Goal: Transaction & Acquisition: Purchase product/service

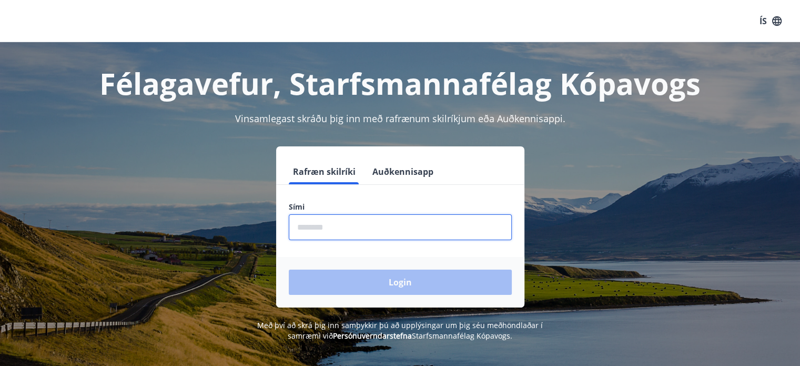
click at [333, 222] on input "phone" at bounding box center [400, 227] width 223 height 26
type input "********"
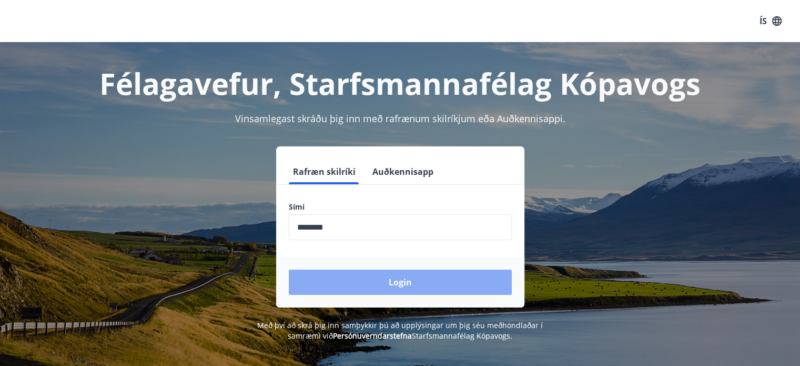
click at [414, 278] on button "Login" at bounding box center [400, 281] width 223 height 25
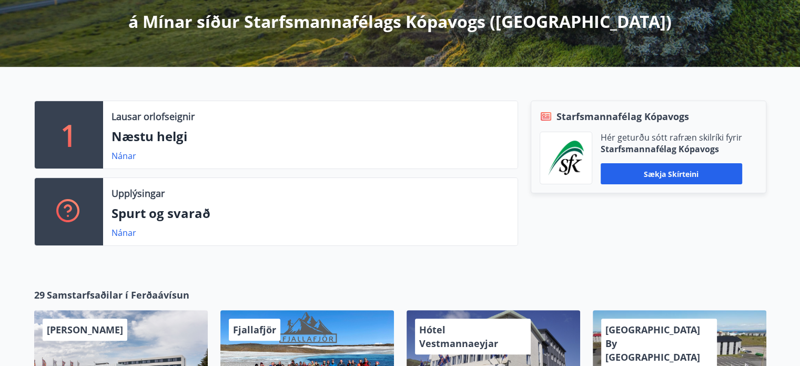
scroll to position [190, 0]
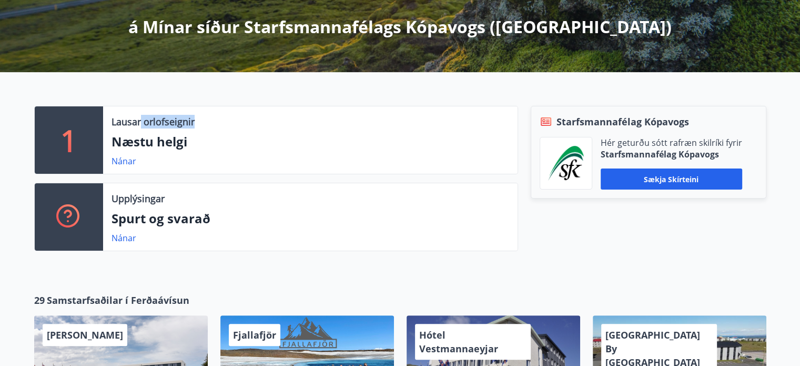
drag, startPoint x: 141, startPoint y: 119, endPoint x: 205, endPoint y: 127, distance: 64.1
click at [205, 127] on div "Lausar orlofseignir" at bounding box center [311, 122] width 398 height 14
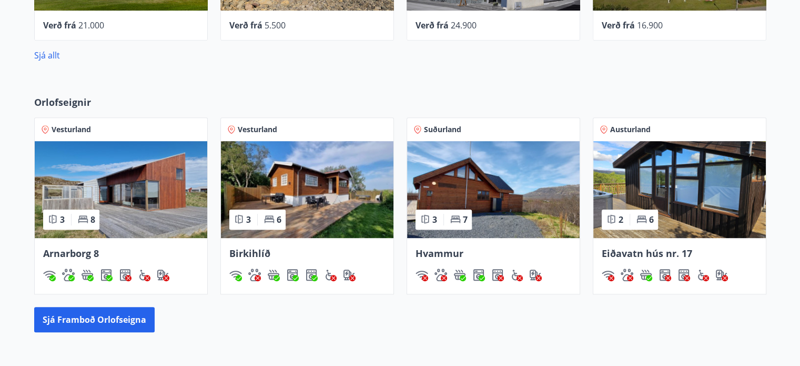
scroll to position [606, 0]
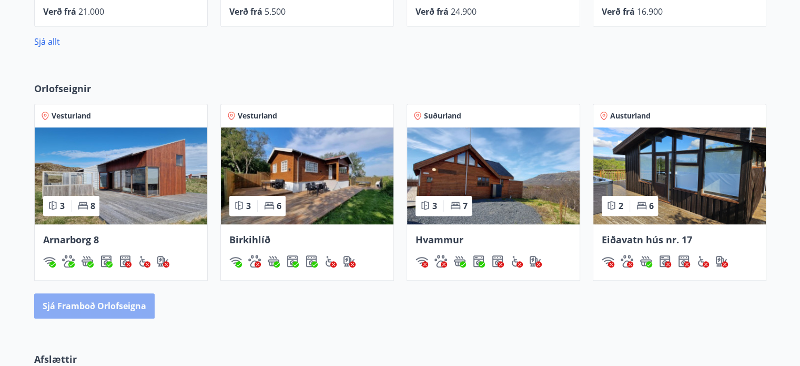
click at [128, 309] on button "Sjá framboð orlofseigna" at bounding box center [94, 305] width 121 height 25
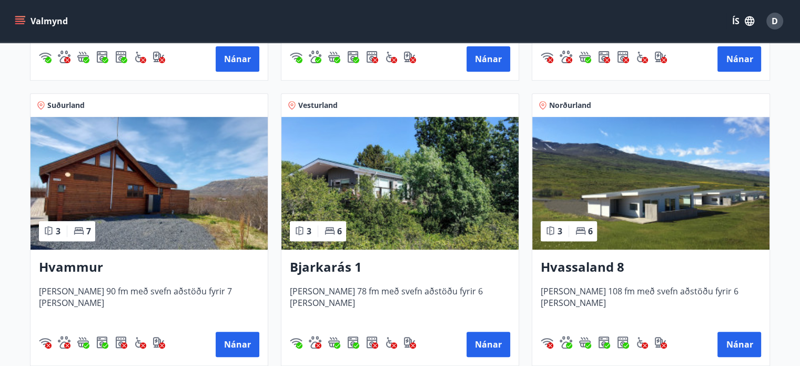
scroll to position [434, 0]
click at [641, 217] on img at bounding box center [651, 183] width 237 height 133
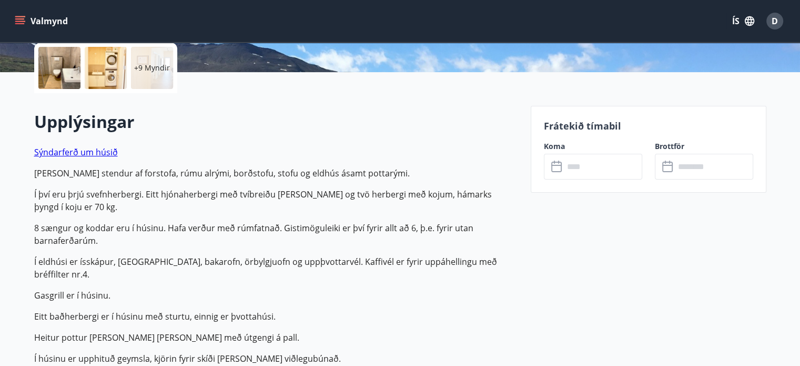
scroll to position [345, 0]
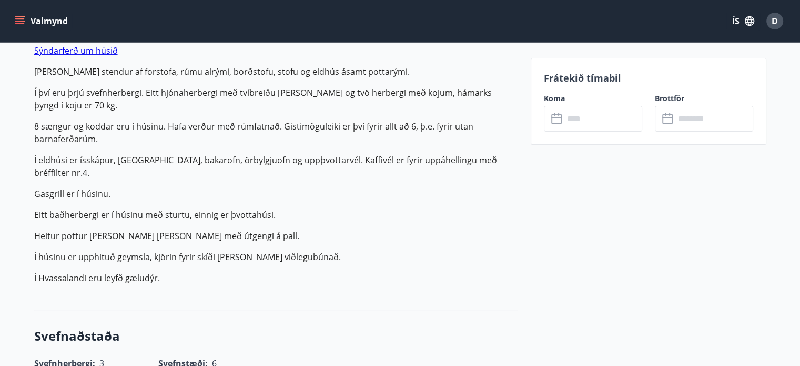
drag, startPoint x: 309, startPoint y: 267, endPoint x: 244, endPoint y: 164, distance: 122.2
click at [244, 164] on p "Sýndarferð um [PERSON_NAME] saman stendur af forstofa, rúmu alrými, borðstofu, …" at bounding box center [276, 164] width 484 height 240
click at [244, 164] on p "Í eldhúsi er ísskápur, [GEOGRAPHIC_DATA], bakarofn, örbylgjuofn og uppþvottarvé…" at bounding box center [276, 166] width 484 height 25
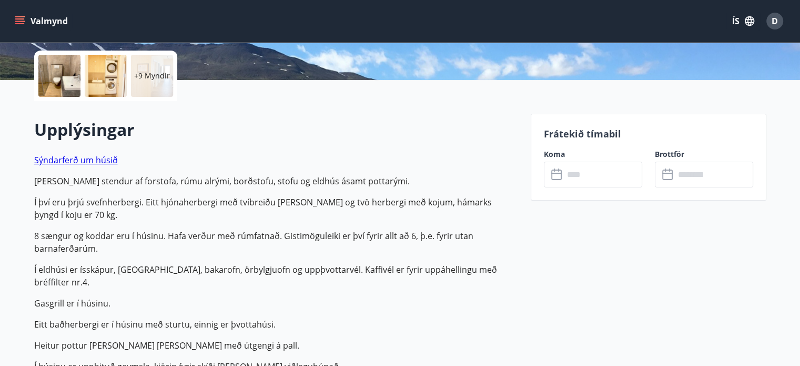
scroll to position [236, 0]
click at [170, 197] on p "Í því eru þrjú svefnherbergi. Eitt hjónaherbergi með tvíbreiðu [PERSON_NAME] og…" at bounding box center [276, 208] width 484 height 25
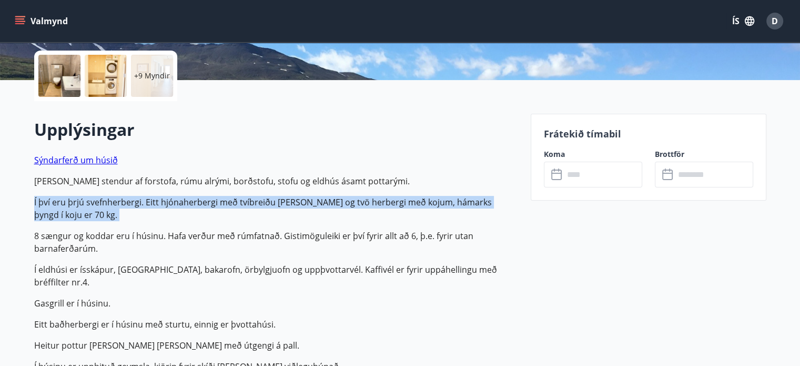
click at [170, 197] on p "Í því eru þrjú svefnherbergi. Eitt hjónaherbergi með tvíbreiðu [PERSON_NAME] og…" at bounding box center [276, 208] width 484 height 25
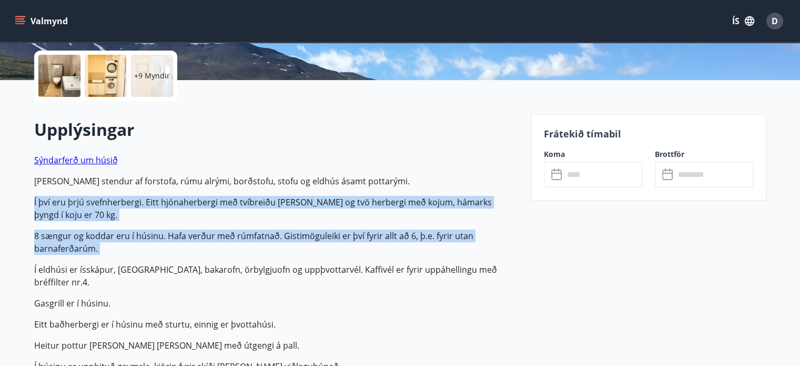
drag, startPoint x: 170, startPoint y: 197, endPoint x: 230, endPoint y: 239, distance: 73.0
click at [230, 239] on p "Sýndarferð um [PERSON_NAME] saman stendur af forstofa, rúmu alrými, borðstofu, …" at bounding box center [276, 274] width 484 height 240
click at [230, 239] on p "8 sængur og koddar eru í húsinu. Hafa verður með rúmfatnað. Gistimöguleiki er þ…" at bounding box center [276, 241] width 484 height 25
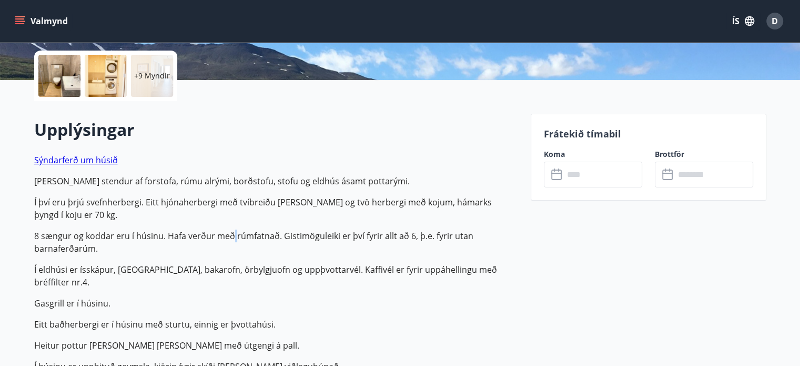
click at [230, 239] on p "8 sængur og koddar eru í húsinu. Hafa verður með rúmfatnað. Gistimöguleiki er þ…" at bounding box center [276, 241] width 484 height 25
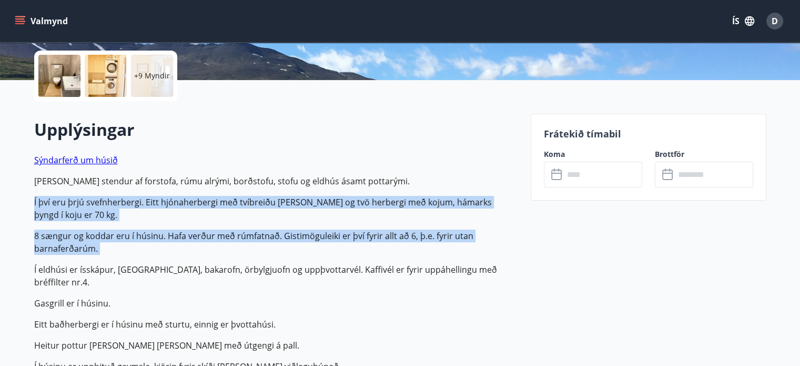
drag, startPoint x: 230, startPoint y: 239, endPoint x: 208, endPoint y: 195, distance: 49.7
click at [208, 195] on p "Sýndarferð um [PERSON_NAME] saman stendur af forstofa, rúmu alrými, borðstofu, …" at bounding box center [276, 274] width 484 height 240
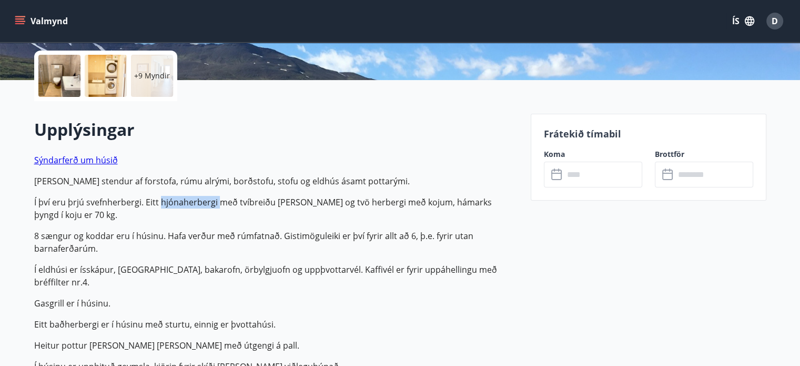
click at [208, 195] on p "Sýndarferð um [PERSON_NAME] saman stendur af forstofa, rúmu alrými, borðstofu, …" at bounding box center [276, 274] width 484 height 240
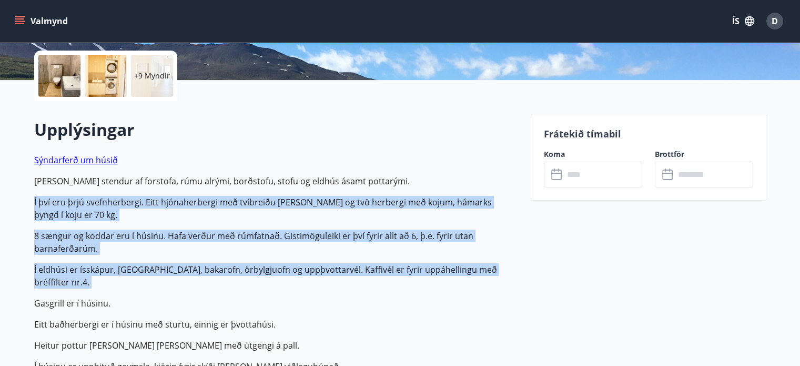
drag, startPoint x: 208, startPoint y: 195, endPoint x: 266, endPoint y: 273, distance: 97.3
click at [266, 273] on p "Sýndarferð um [PERSON_NAME] saman stendur af forstofa, rúmu alrými, borðstofu, …" at bounding box center [276, 274] width 484 height 240
click at [266, 273] on p "Í eldhúsi er ísskápur, [GEOGRAPHIC_DATA], bakarofn, örbylgjuofn og uppþvottarvé…" at bounding box center [276, 275] width 484 height 25
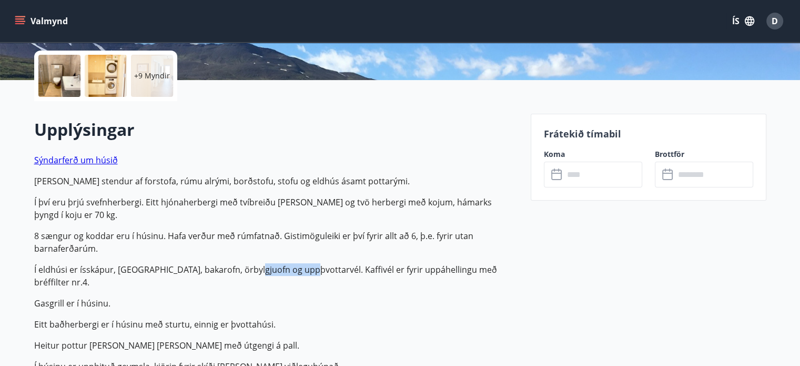
click at [266, 273] on p "Í eldhúsi er ísskápur, [GEOGRAPHIC_DATA], bakarofn, örbylgjuofn og uppþvottarvé…" at bounding box center [276, 275] width 484 height 25
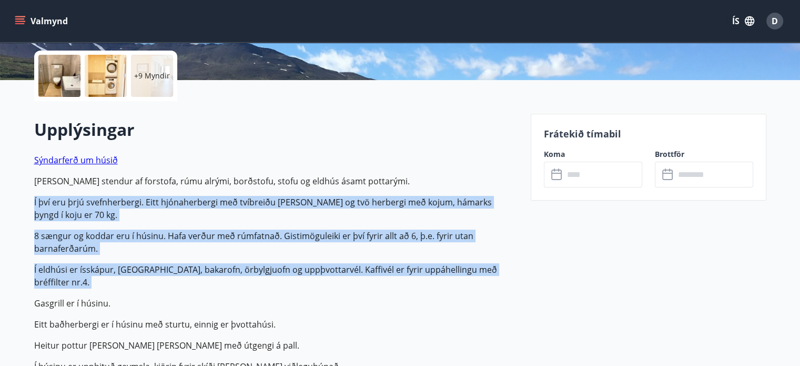
drag, startPoint x: 266, startPoint y: 273, endPoint x: 236, endPoint y: 187, distance: 91.0
click at [236, 187] on p "Sýndarferð um [PERSON_NAME] saman stendur af forstofa, rúmu alrými, borðstofu, …" at bounding box center [276, 274] width 484 height 240
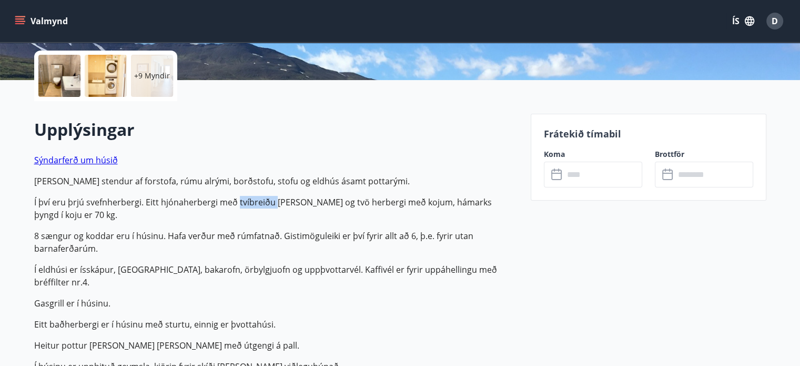
click at [236, 187] on p "Sýndarferð um [PERSON_NAME] saman stendur af forstofa, rúmu alrými, borðstofu, …" at bounding box center [276, 274] width 484 height 240
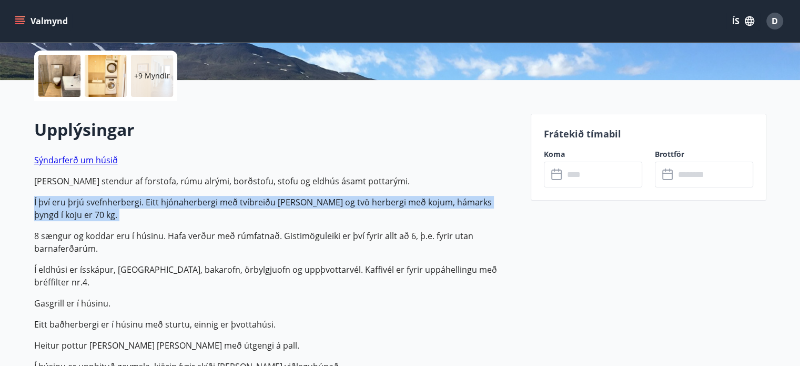
click at [236, 187] on p "Sýndarferð um [PERSON_NAME] saman stendur af forstofa, rúmu alrými, borðstofu, …" at bounding box center [276, 274] width 484 height 240
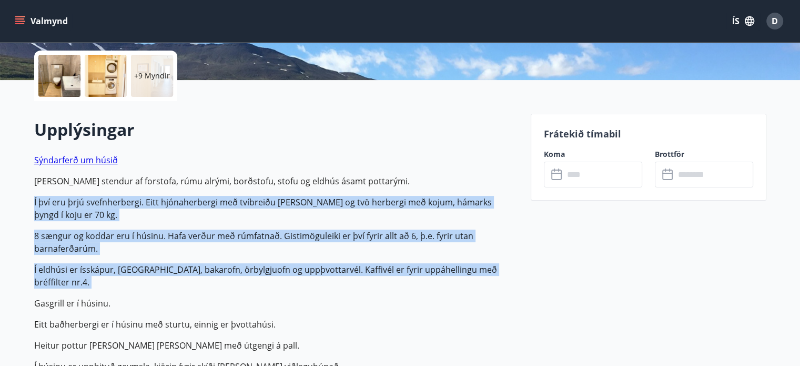
drag, startPoint x: 236, startPoint y: 187, endPoint x: 284, endPoint y: 263, distance: 89.6
click at [284, 263] on p "Sýndarferð um [PERSON_NAME] saman stendur af forstofa, rúmu alrými, borðstofu, …" at bounding box center [276, 274] width 484 height 240
click at [284, 263] on p "Í eldhúsi er ísskápur, [GEOGRAPHIC_DATA], bakarofn, örbylgjuofn og uppþvottarvé…" at bounding box center [276, 275] width 484 height 25
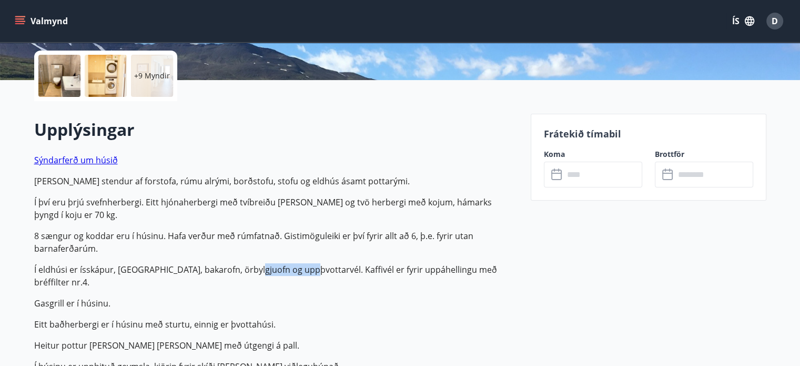
click at [284, 263] on p "Í eldhúsi er ísskápur, [GEOGRAPHIC_DATA], bakarofn, örbylgjuofn og uppþvottarvé…" at bounding box center [276, 275] width 484 height 25
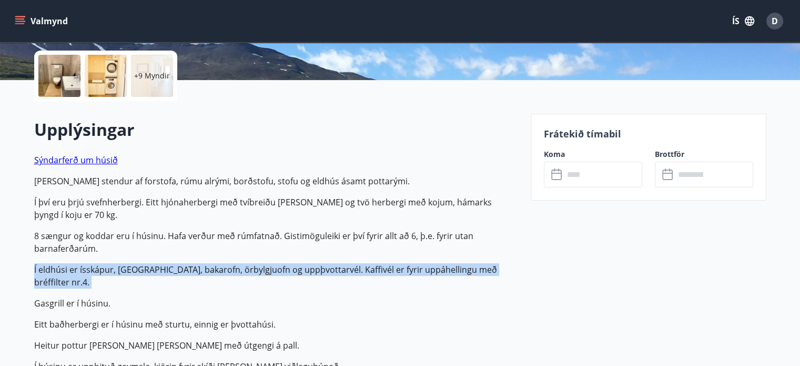
click at [284, 263] on p "Í eldhúsi er ísskápur, [GEOGRAPHIC_DATA], bakarofn, örbylgjuofn og uppþvottarvé…" at bounding box center [276, 275] width 484 height 25
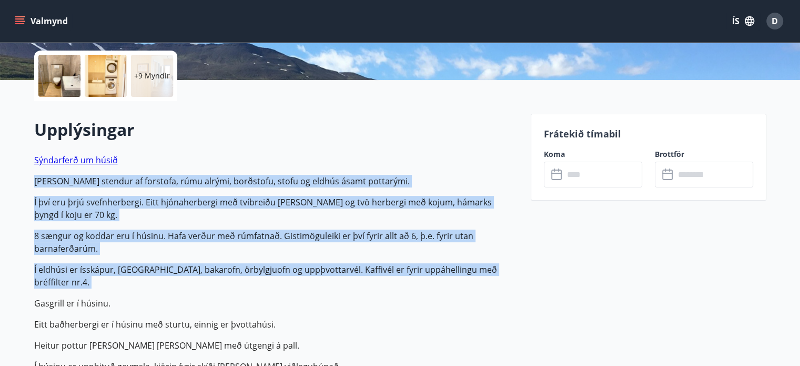
drag, startPoint x: 284, startPoint y: 263, endPoint x: 245, endPoint y: 177, distance: 93.5
click at [245, 177] on p "Sýndarferð um [PERSON_NAME] saman stendur af forstofa, rúmu alrými, borðstofu, …" at bounding box center [276, 274] width 484 height 240
click at [245, 177] on p "[PERSON_NAME] stendur af forstofa, rúmu alrými, borðstofu, stofu og eldhús ásam…" at bounding box center [276, 181] width 484 height 13
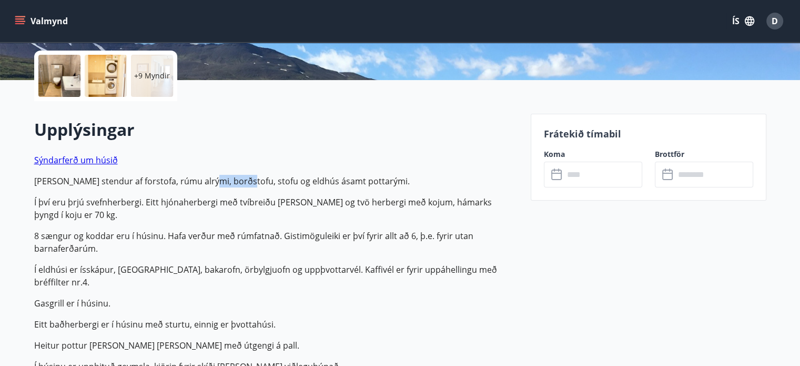
click at [245, 177] on p "[PERSON_NAME] stendur af forstofa, rúmu alrými, borðstofu, stofu og eldhús ásam…" at bounding box center [276, 181] width 484 height 13
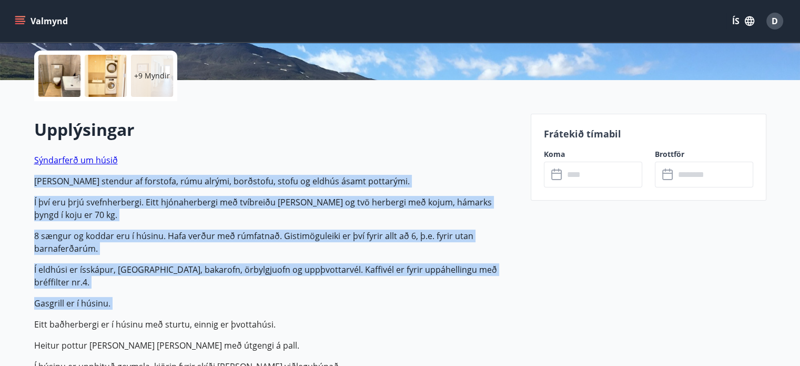
drag, startPoint x: 245, startPoint y: 177, endPoint x: 337, endPoint y: 292, distance: 146.7
click at [337, 292] on p "Sýndarferð um [PERSON_NAME] saman stendur af forstofa, rúmu alrými, borðstofu, …" at bounding box center [276, 274] width 484 height 240
click at [337, 297] on p "Gasgrill er í húsinu." at bounding box center [276, 303] width 484 height 13
drag, startPoint x: 337, startPoint y: 292, endPoint x: 232, endPoint y: 177, distance: 155.3
click at [232, 177] on p "Sýndarferð um [PERSON_NAME] saman stendur af forstofa, rúmu alrými, borðstofu, …" at bounding box center [276, 274] width 484 height 240
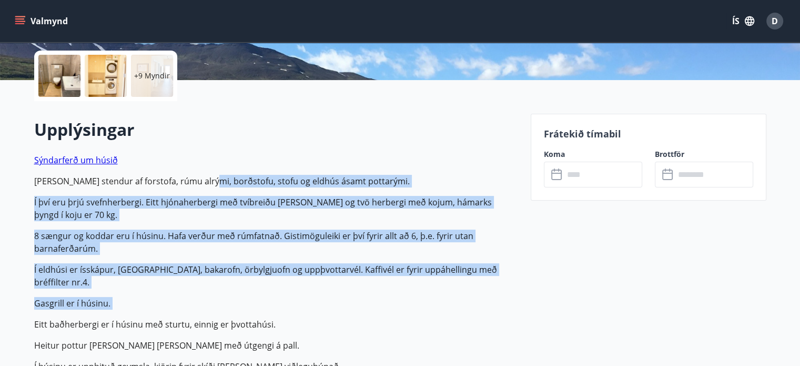
click at [232, 177] on p "[PERSON_NAME] stendur af forstofa, rúmu alrými, borðstofu, stofu og eldhús ásam…" at bounding box center [276, 181] width 484 height 13
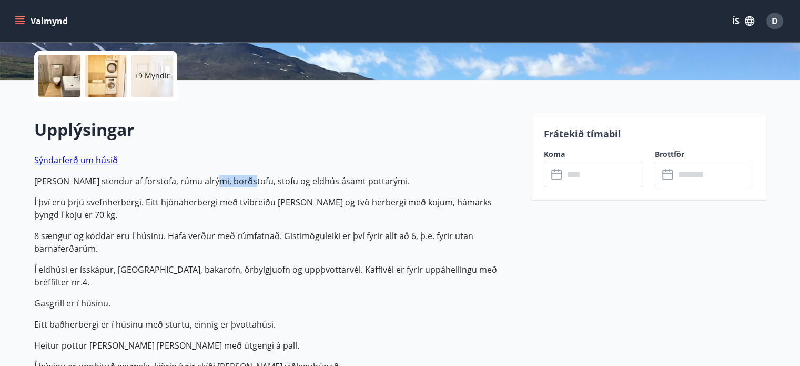
click at [232, 177] on p "[PERSON_NAME] stendur af forstofa, rúmu alrými, borðstofu, stofu og eldhús ásam…" at bounding box center [276, 181] width 484 height 13
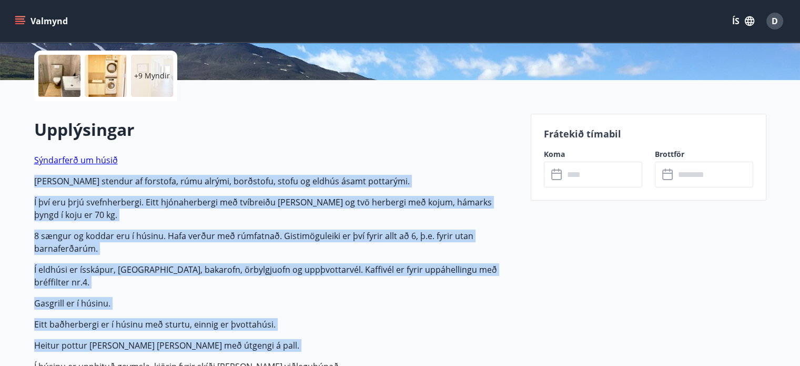
drag, startPoint x: 232, startPoint y: 177, endPoint x: 358, endPoint y: 320, distance: 190.5
click at [358, 320] on p "Sýndarferð um [PERSON_NAME] saman stendur af forstofa, rúmu alrými, borðstofu, …" at bounding box center [276, 274] width 484 height 240
drag, startPoint x: 358, startPoint y: 320, endPoint x: 210, endPoint y: 180, distance: 203.6
click at [210, 180] on p "Sýndarferð um [PERSON_NAME] saman stendur af forstofa, rúmu alrými, borðstofu, …" at bounding box center [276, 274] width 484 height 240
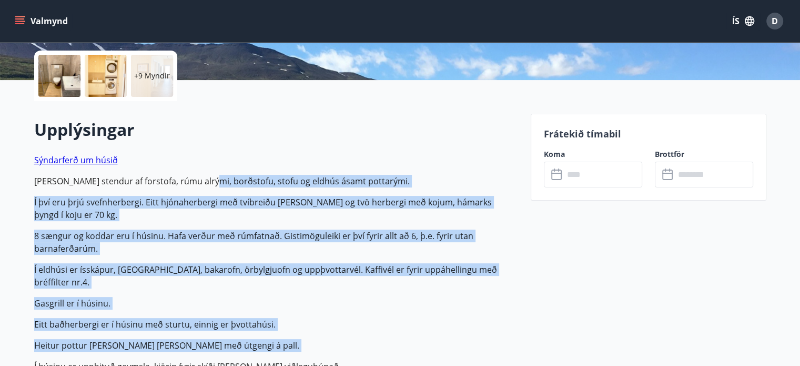
click at [210, 180] on p "[PERSON_NAME] stendur af forstofa, rúmu alrými, borðstofu, stofu og eldhús ásam…" at bounding box center [276, 181] width 484 height 13
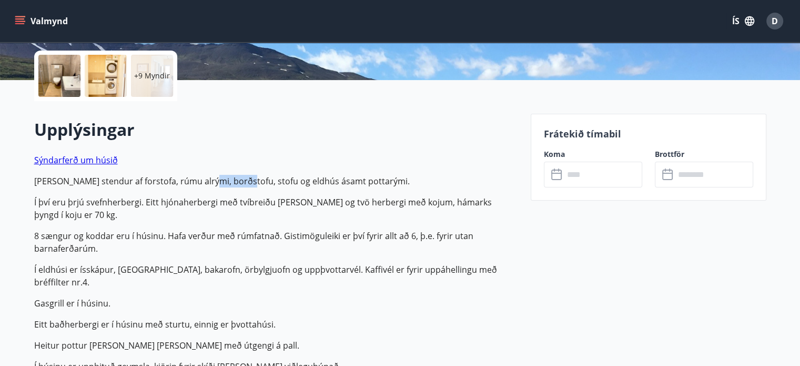
click at [210, 180] on p "[PERSON_NAME] stendur af forstofa, rúmu alrými, borðstofu, stofu og eldhús ásam…" at bounding box center [276, 181] width 484 height 13
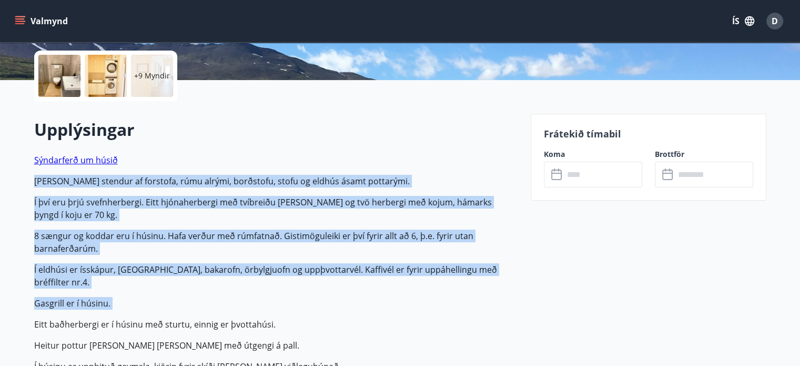
drag, startPoint x: 210, startPoint y: 180, endPoint x: 314, endPoint y: 297, distance: 156.2
click at [314, 297] on p "Sýndarferð um [PERSON_NAME] saman stendur af forstofa, rúmu alrými, borðstofu, …" at bounding box center [276, 274] width 484 height 240
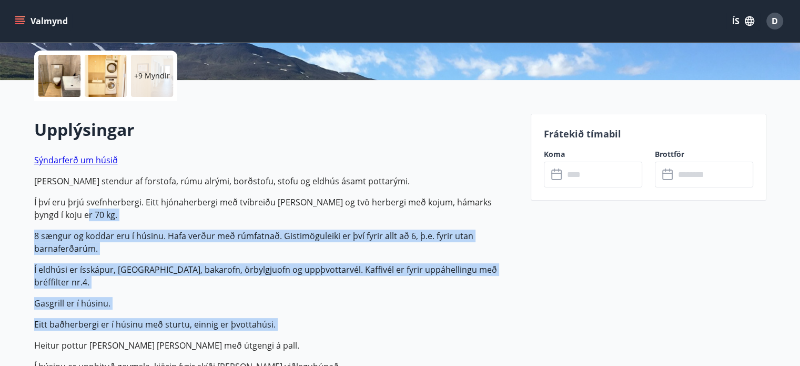
drag, startPoint x: 314, startPoint y: 297, endPoint x: 81, endPoint y: 219, distance: 245.6
click at [81, 219] on p "Sýndarferð um [PERSON_NAME] saman stendur af forstofa, rúmu alrými, borðstofu, …" at bounding box center [276, 274] width 484 height 240
click at [81, 219] on p "Í því eru þrjú svefnherbergi. Eitt hjónaherbergi með tvíbreiðu [PERSON_NAME] og…" at bounding box center [276, 208] width 484 height 25
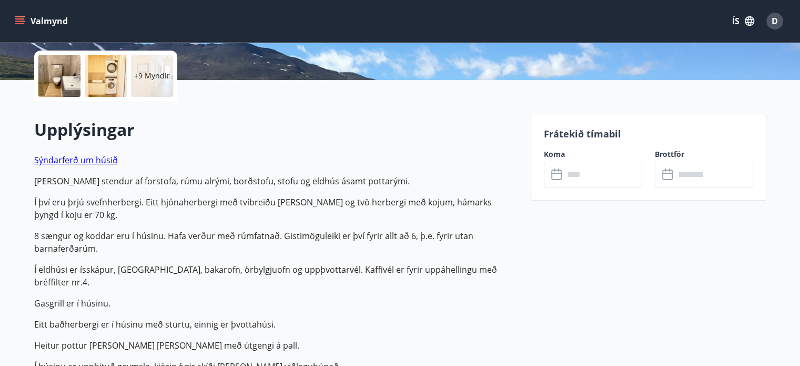
click at [183, 203] on p "Í því eru þrjú svefnherbergi. Eitt hjónaherbergi með tvíbreiðu [PERSON_NAME] og…" at bounding box center [276, 208] width 484 height 25
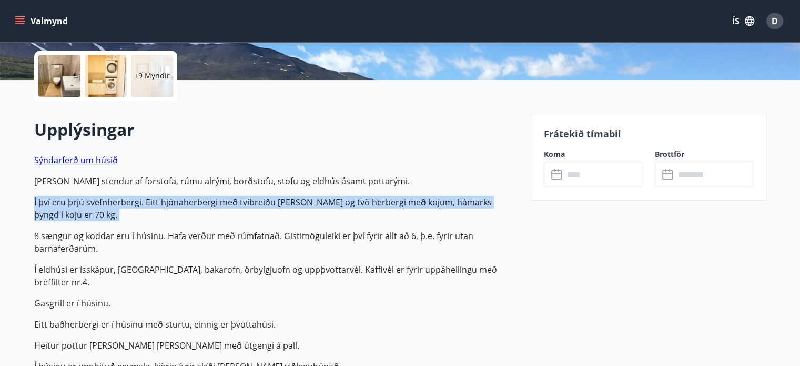
click at [183, 203] on p "Í því eru þrjú svefnherbergi. Eitt hjónaherbergi með tvíbreiðu [PERSON_NAME] og…" at bounding box center [276, 208] width 484 height 25
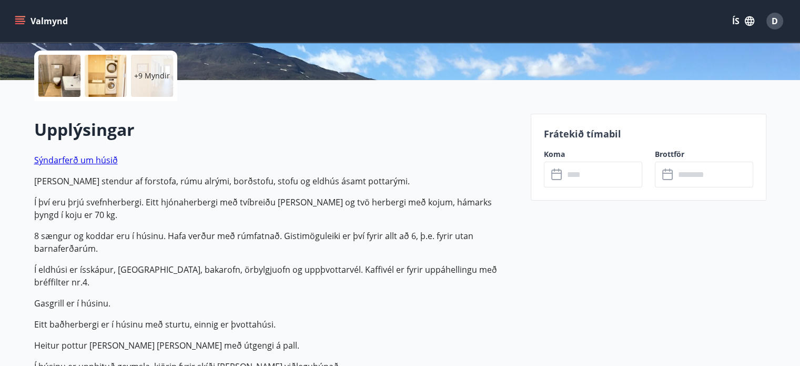
click at [245, 223] on p "Sýndarferð um [PERSON_NAME] saman stendur af forstofa, rúmu alrými, borðstofu, …" at bounding box center [276, 274] width 484 height 240
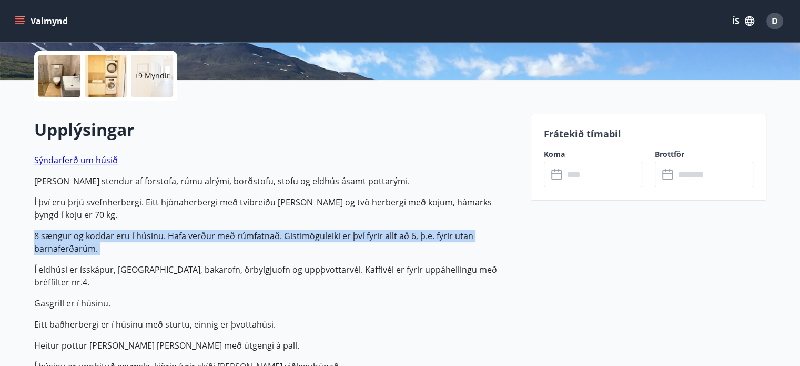
click at [245, 223] on p "Sýndarferð um [PERSON_NAME] saman stendur af forstofa, rúmu alrými, borðstofu, …" at bounding box center [276, 274] width 484 height 240
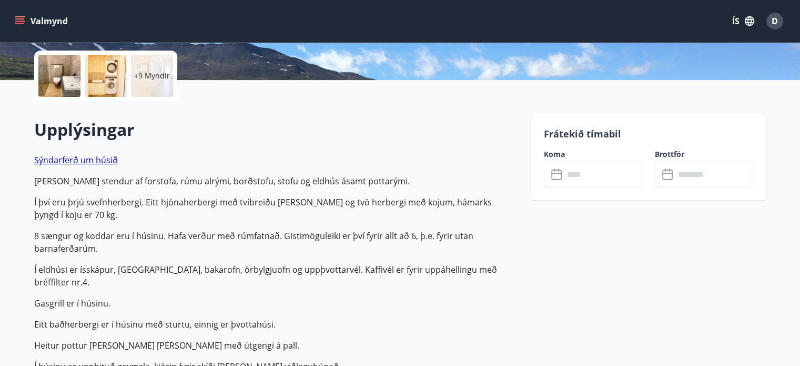
click at [282, 203] on p "Í því eru þrjú svefnherbergi. Eitt hjónaherbergi með tvíbreiðu [PERSON_NAME] og…" at bounding box center [276, 208] width 484 height 25
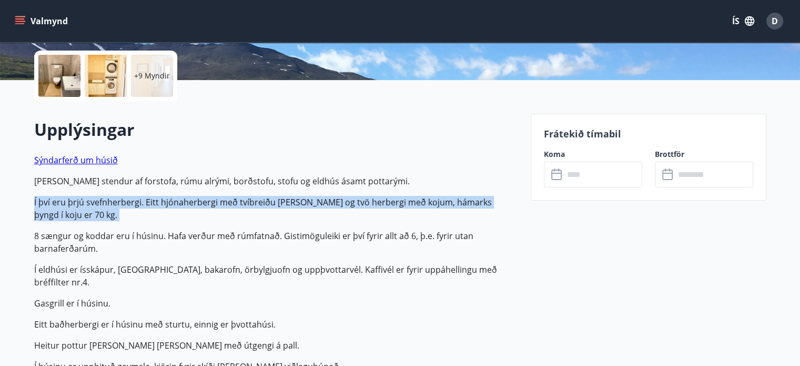
click at [282, 203] on p "Í því eru þrjú svefnherbergi. Eitt hjónaherbergi með tvíbreiðu [PERSON_NAME] og…" at bounding box center [276, 208] width 484 height 25
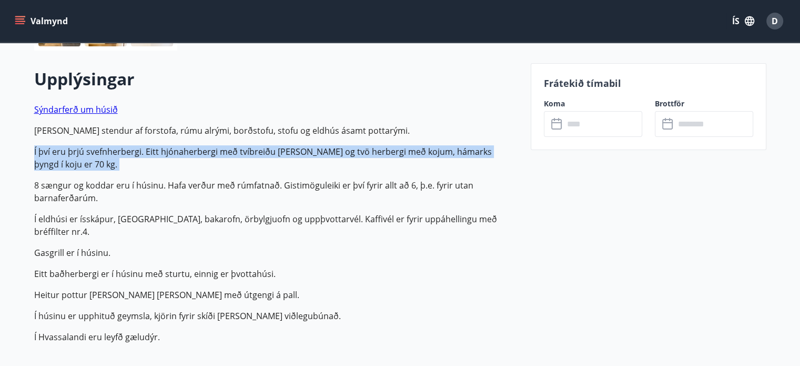
scroll to position [286, 0]
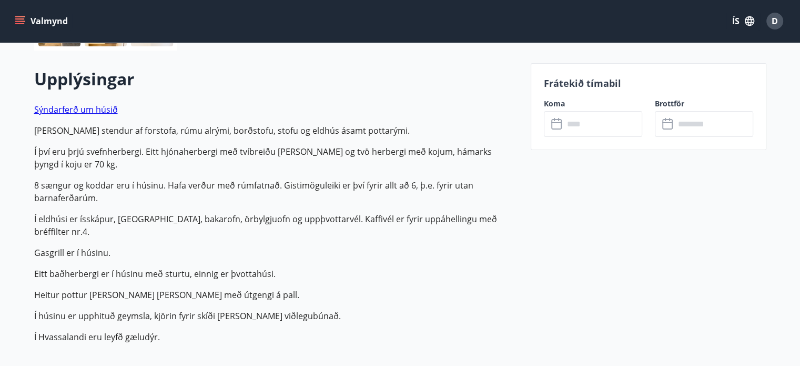
click at [282, 203] on p "8 sængur og koddar eru í húsinu. Hafa verður með rúmfatnað. Gistimöguleiki er þ…" at bounding box center [276, 191] width 484 height 25
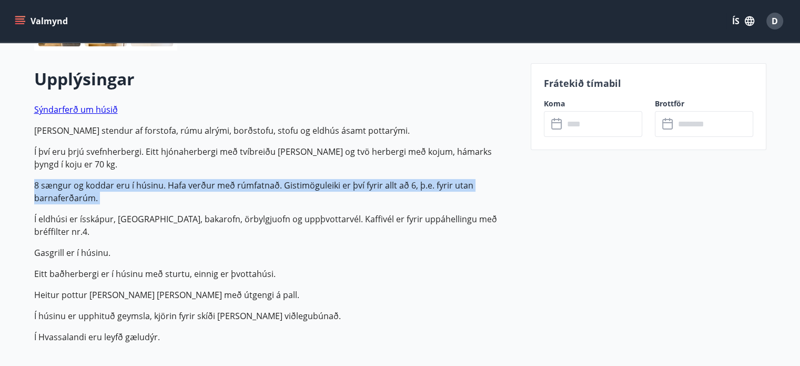
click at [282, 203] on p "8 sængur og koddar eru í húsinu. Hafa verður með rúmfatnað. Gistimöguleiki er þ…" at bounding box center [276, 191] width 484 height 25
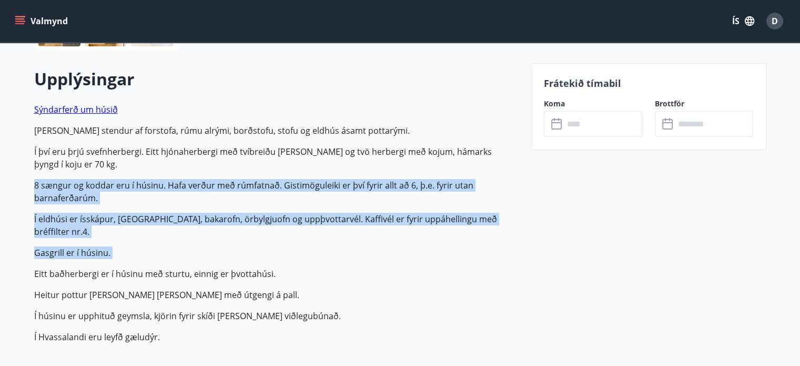
drag, startPoint x: 282, startPoint y: 203, endPoint x: 298, endPoint y: 242, distance: 42.0
click at [298, 242] on p "Sýndarferð um [PERSON_NAME] saman stendur af forstofa, rúmu alrými, borðstofu, …" at bounding box center [276, 223] width 484 height 240
click at [298, 246] on p "Gasgrill er í húsinu." at bounding box center [276, 252] width 484 height 13
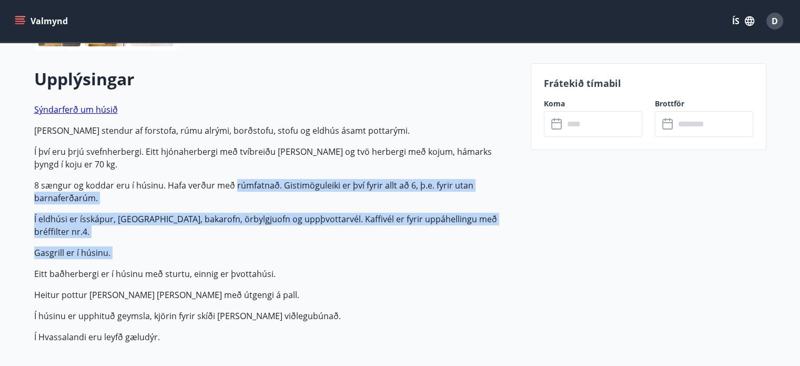
drag, startPoint x: 298, startPoint y: 242, endPoint x: 240, endPoint y: 169, distance: 92.5
click at [240, 169] on p "Sýndarferð um [PERSON_NAME] saman stendur af forstofa, rúmu alrými, borðstofu, …" at bounding box center [276, 223] width 484 height 240
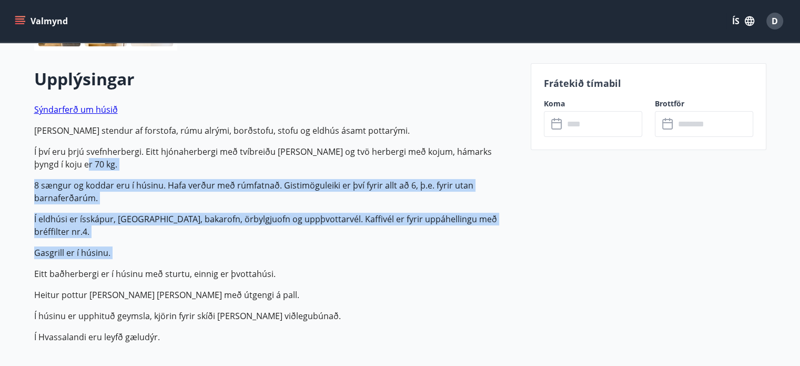
click at [240, 169] on p "Í því eru þrjú svefnherbergi. Eitt hjónaherbergi með tvíbreiðu [PERSON_NAME] og…" at bounding box center [276, 157] width 484 height 25
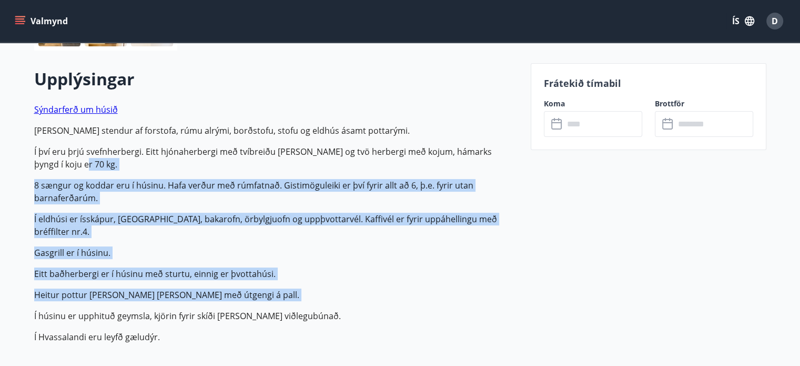
drag, startPoint x: 240, startPoint y: 169, endPoint x: 355, endPoint y: 294, distance: 169.5
click at [355, 294] on p "Sýndarferð um [PERSON_NAME] saman stendur af forstofa, rúmu alrými, borðstofu, …" at bounding box center [276, 223] width 484 height 240
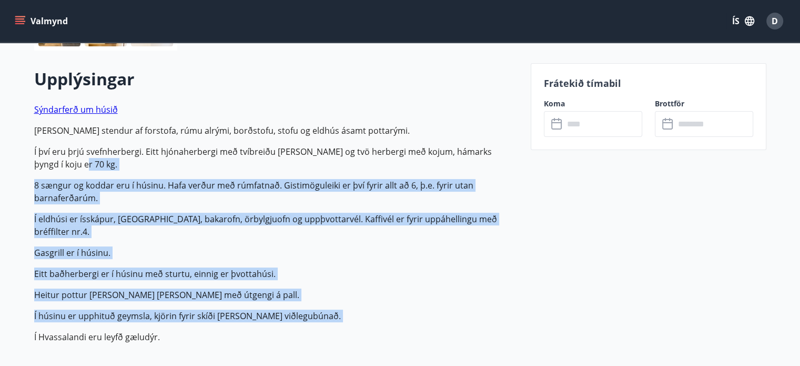
click at [355, 294] on p "Sýndarferð um [PERSON_NAME] saman stendur af forstofa, rúmu alrými, borðstofu, …" at bounding box center [276, 223] width 484 height 240
drag, startPoint x: 343, startPoint y: 312, endPoint x: 307, endPoint y: 193, distance: 123.5
click at [307, 193] on p "Sýndarferð um [PERSON_NAME] saman stendur af forstofa, rúmu alrými, borðstofu, …" at bounding box center [276, 223] width 484 height 240
click at [307, 193] on p "8 sængur og koddar eru í húsinu. Hafa verður með rúmfatnað. Gistimöguleiki er þ…" at bounding box center [276, 191] width 484 height 25
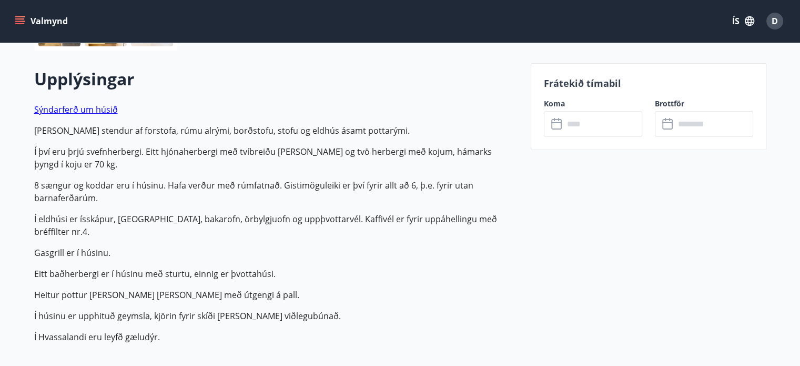
click at [307, 193] on p "8 sængur og koddar eru í húsinu. Hafa verður með rúmfatnað. Gistimöguleiki er þ…" at bounding box center [276, 191] width 484 height 25
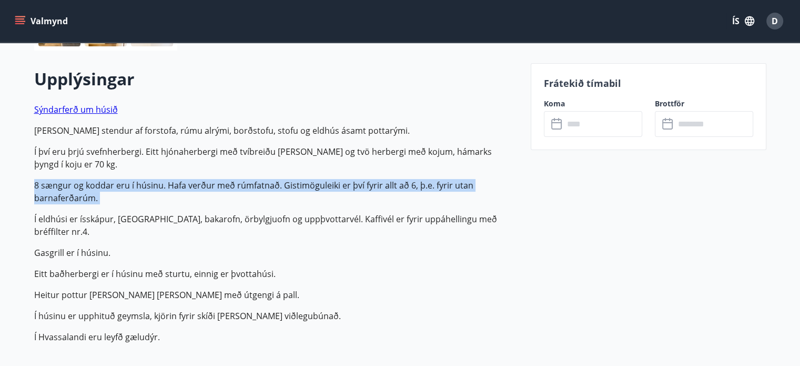
click at [307, 193] on p "8 sængur og koddar eru í húsinu. Hafa verður með rúmfatnað. Gistimöguleiki er þ…" at bounding box center [276, 191] width 484 height 25
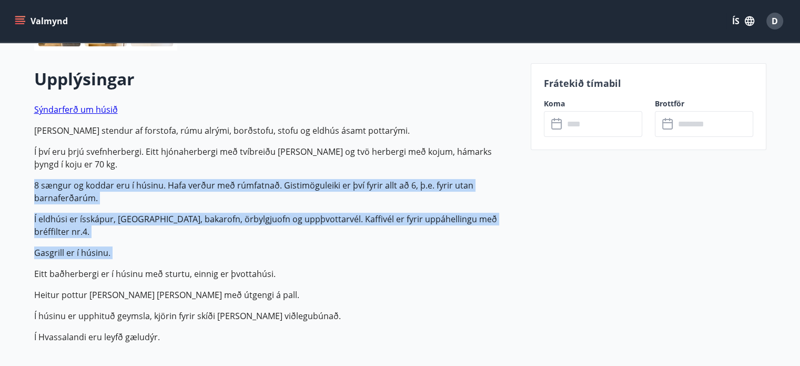
drag, startPoint x: 307, startPoint y: 193, endPoint x: 329, endPoint y: 246, distance: 57.4
click at [329, 246] on p "Sýndarferð um [PERSON_NAME] saman stendur af forstofa, rúmu alrými, borðstofu, …" at bounding box center [276, 223] width 484 height 240
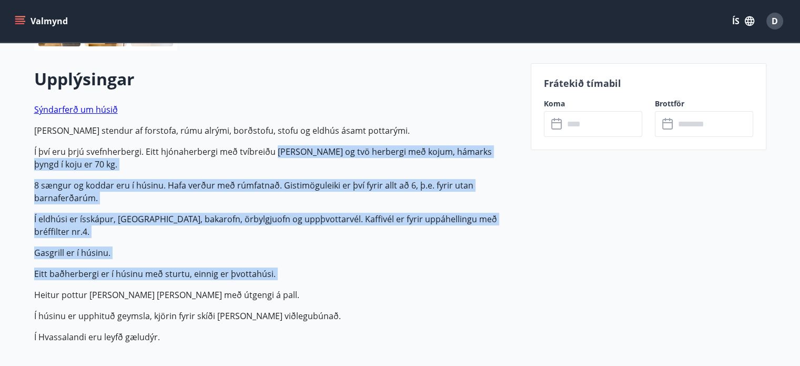
drag, startPoint x: 329, startPoint y: 246, endPoint x: 273, endPoint y: 141, distance: 119.4
click at [273, 141] on p "Sýndarferð um [PERSON_NAME] saman stendur af forstofa, rúmu alrými, borðstofu, …" at bounding box center [276, 223] width 484 height 240
drag, startPoint x: 273, startPoint y: 141, endPoint x: 313, endPoint y: 250, distance: 116.0
click at [313, 250] on p "Sýndarferð um [PERSON_NAME] saman stendur af forstofa, rúmu alrými, borðstofu, …" at bounding box center [276, 223] width 484 height 240
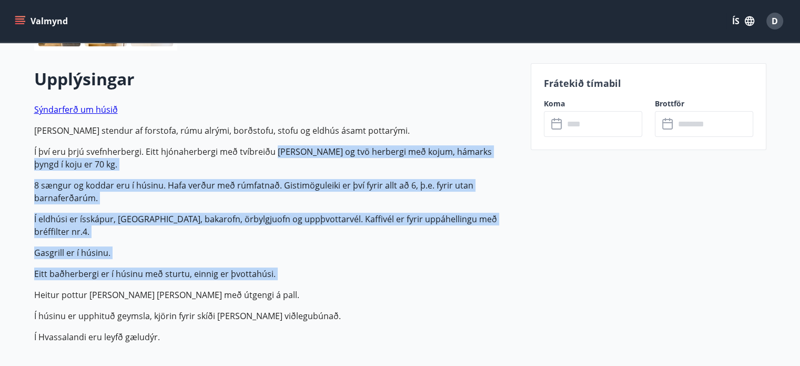
click at [313, 250] on p "Sýndarferð um [PERSON_NAME] saman stendur af forstofa, rúmu alrými, borðstofu, …" at bounding box center [276, 223] width 484 height 240
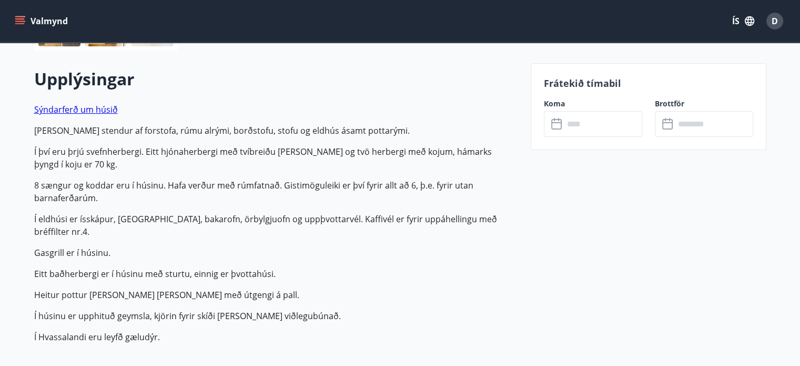
click at [313, 250] on p "Sýndarferð um [PERSON_NAME] saman stendur af forstofa, rúmu alrými, borðstofu, …" at bounding box center [276, 223] width 484 height 240
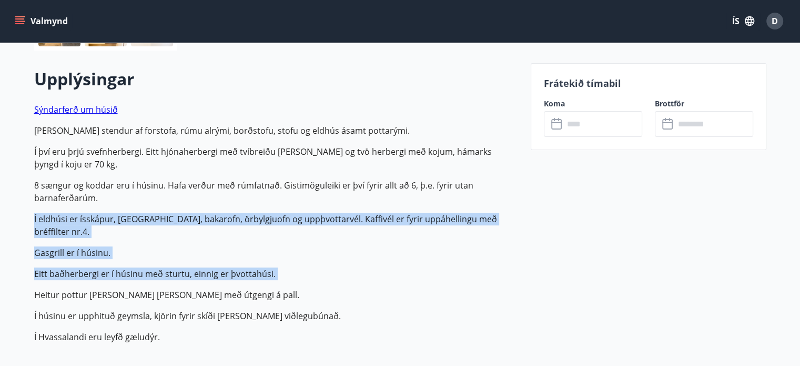
drag, startPoint x: 313, startPoint y: 250, endPoint x: 295, endPoint y: 212, distance: 42.4
click at [295, 212] on p "Sýndarferð um [PERSON_NAME] saman stendur af forstofa, rúmu alrými, borðstofu, …" at bounding box center [276, 223] width 484 height 240
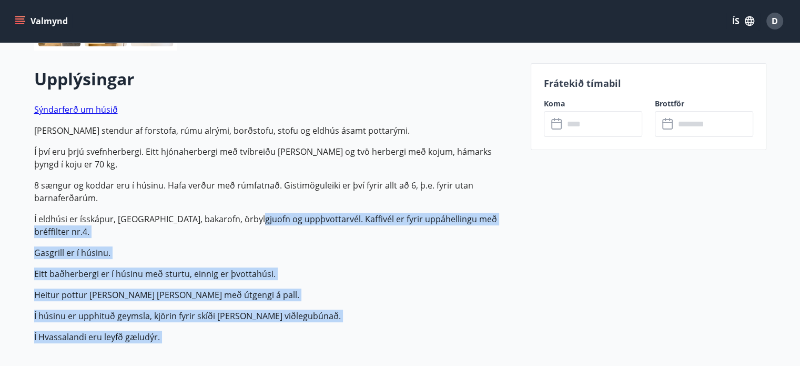
drag, startPoint x: 295, startPoint y: 212, endPoint x: 330, endPoint y: 332, distance: 125.7
click at [330, 332] on div "Upplýsingar Sýndarferð um [PERSON_NAME] saman stendur af forstofa, rúmu alrými,…" at bounding box center [276, 209] width 484 height 284
drag, startPoint x: 236, startPoint y: 322, endPoint x: 214, endPoint y: 223, distance: 100.7
click at [214, 223] on p "Sýndarferð um [PERSON_NAME] saman stendur af forstofa, rúmu alrými, borðstofu, …" at bounding box center [276, 223] width 484 height 240
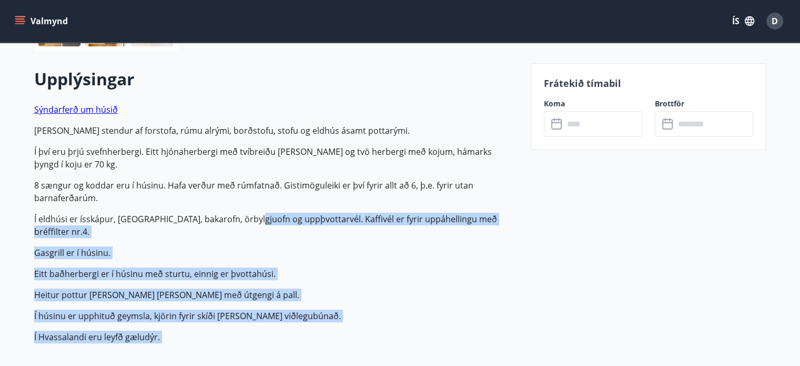
click at [278, 246] on p "Gasgrill er í húsinu." at bounding box center [276, 252] width 484 height 13
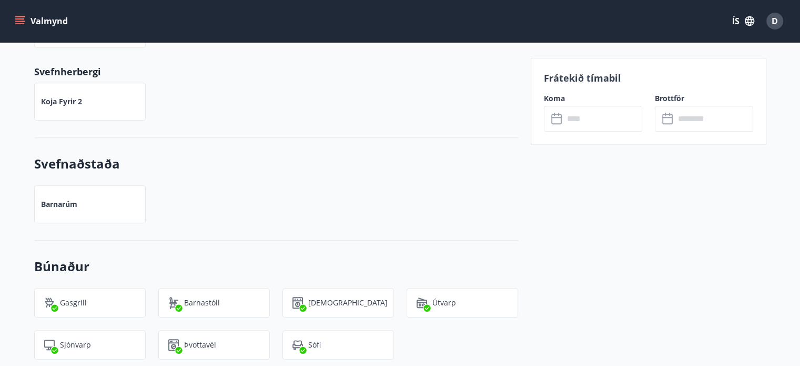
scroll to position [825, 0]
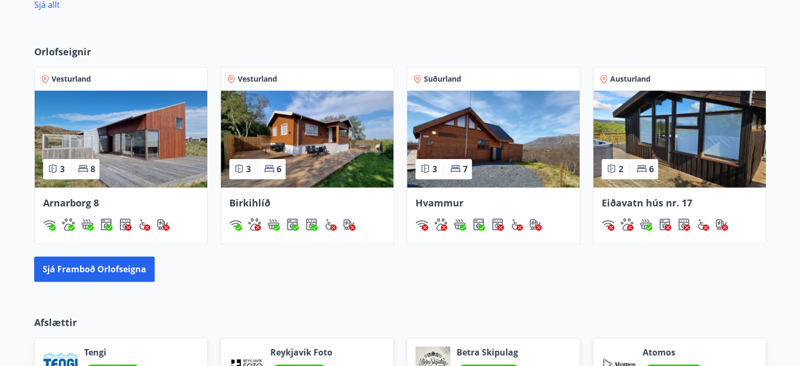
scroll to position [645, 0]
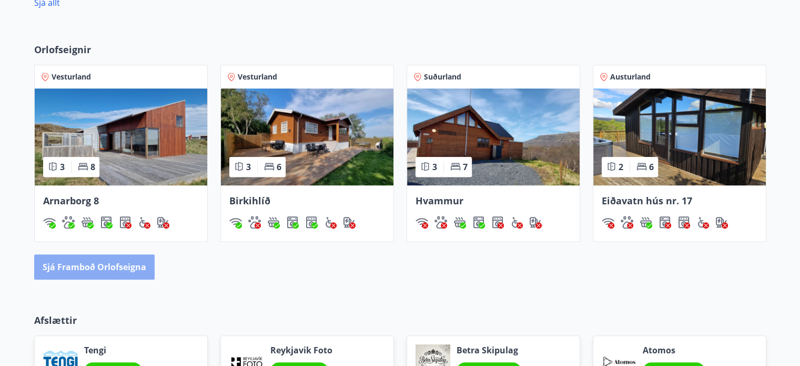
click at [125, 267] on button "Sjá framboð orlofseigna" at bounding box center [94, 266] width 121 height 25
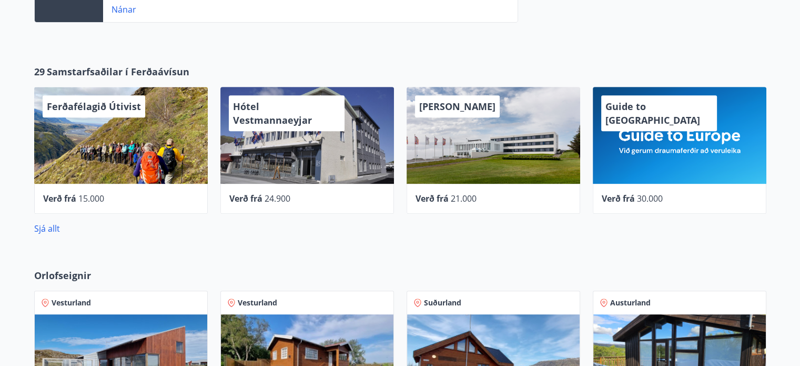
scroll to position [419, 0]
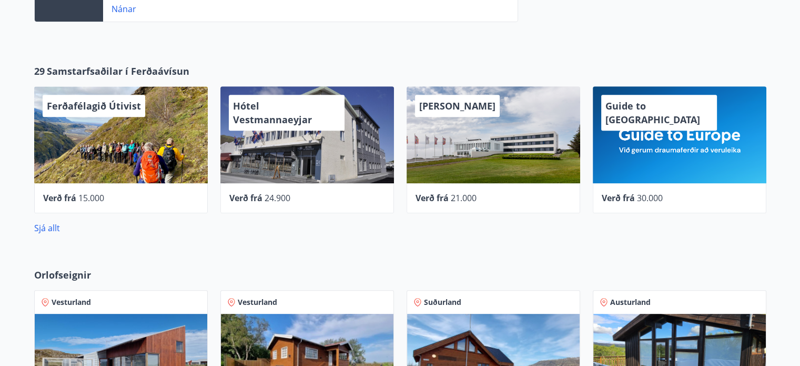
click at [55, 233] on div "Sjá allt" at bounding box center [400, 228] width 732 height 13
click at [62, 224] on div "Sjá allt" at bounding box center [400, 228] width 732 height 13
click at [56, 227] on link "Sjá allt" at bounding box center [47, 228] width 26 height 12
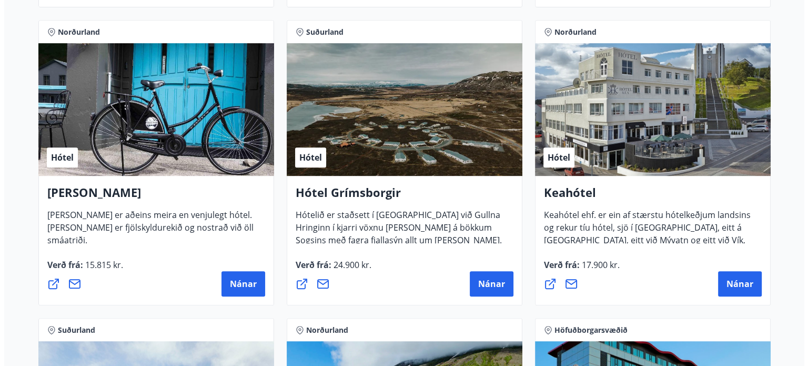
scroll to position [480, 0]
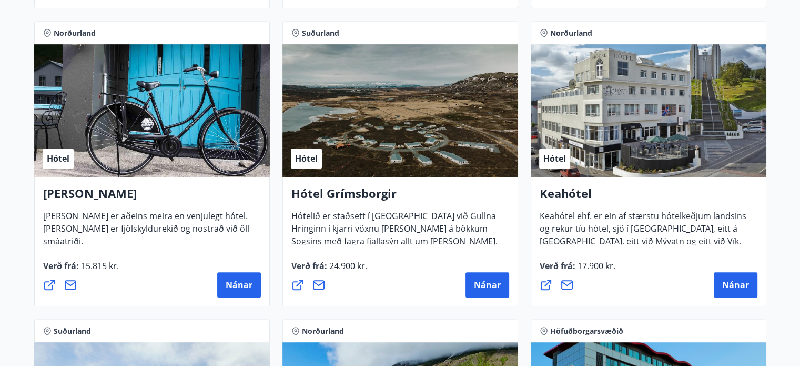
click at [637, 244] on div "[PERSON_NAME] ehf. er ein af stærstu hótelkeðjum landsins og rekur tíu hótel, s…" at bounding box center [649, 241] width 236 height 129
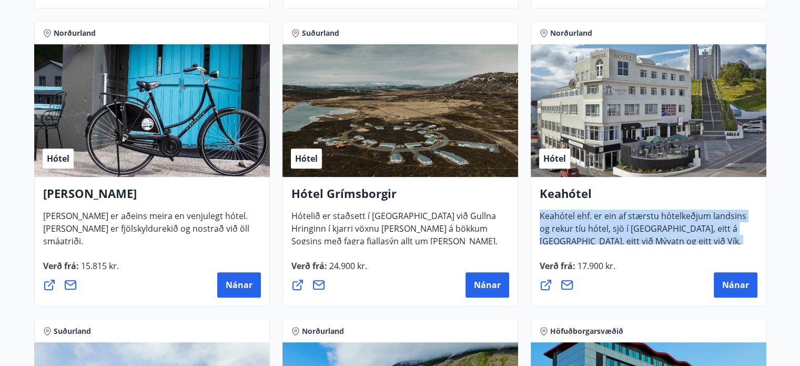
drag, startPoint x: 637, startPoint y: 244, endPoint x: 615, endPoint y: 220, distance: 32.0
click at [615, 220] on div "[PERSON_NAME] ehf. er ein af stærstu hótelkeðjum landsins og rekur tíu hótel, s…" at bounding box center [649, 241] width 236 height 129
click at [615, 220] on span "Keahótel ehf. er ein af stærstu hótelkeðjum landsins og rekur tíu hótel, sjö í …" at bounding box center [643, 245] width 207 height 71
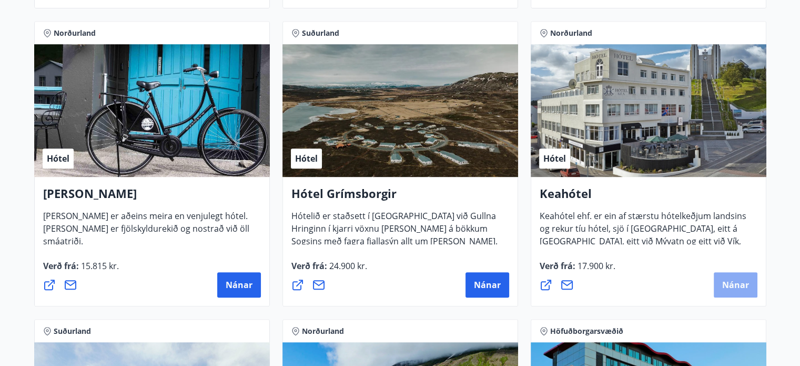
click at [734, 277] on button "Nánar" at bounding box center [736, 284] width 44 height 25
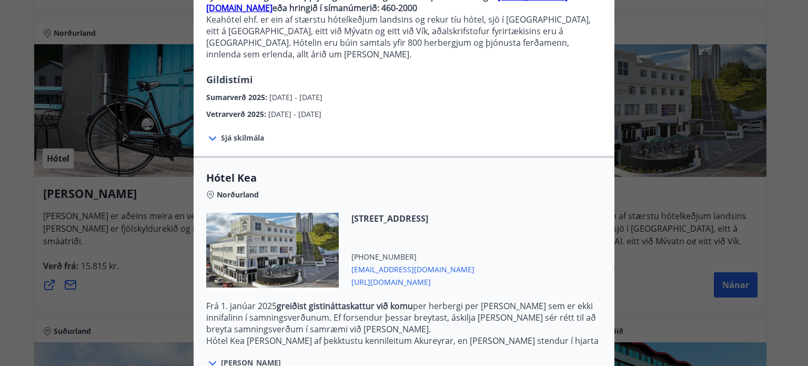
scroll to position [222, 0]
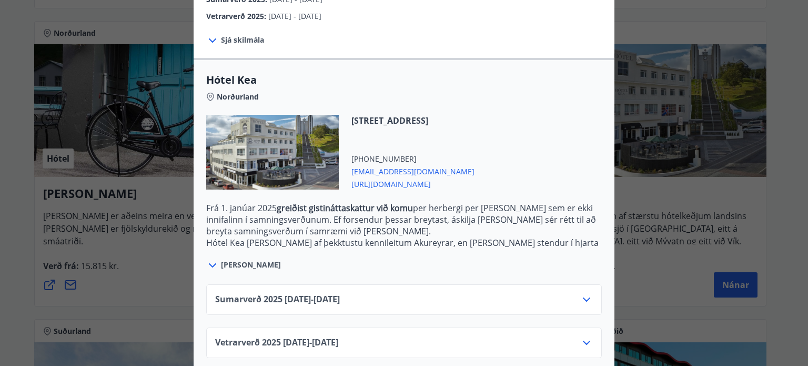
click at [234, 259] on span "[PERSON_NAME]" at bounding box center [251, 264] width 60 height 11
click at [312, 336] on span "Vetrarverð [PHONE_NUMBER][DATE] - [DATE]" at bounding box center [276, 342] width 123 height 13
click at [338, 336] on span "Vetrarverð [PHONE_NUMBER][DATE] - [DATE]" at bounding box center [276, 342] width 123 height 13
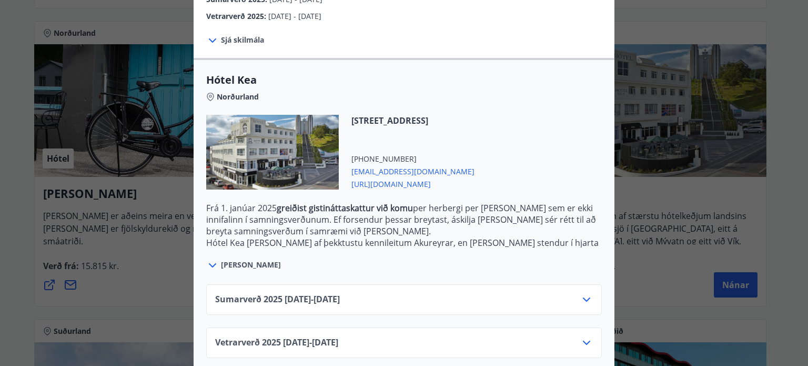
click at [583, 293] on icon at bounding box center [586, 299] width 13 height 13
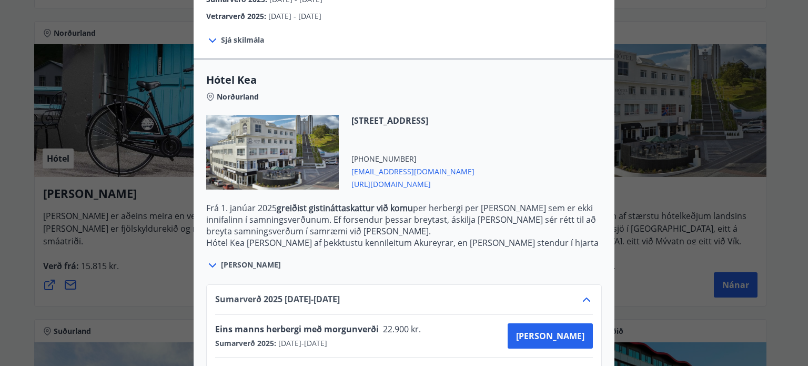
scroll to position [307, 0]
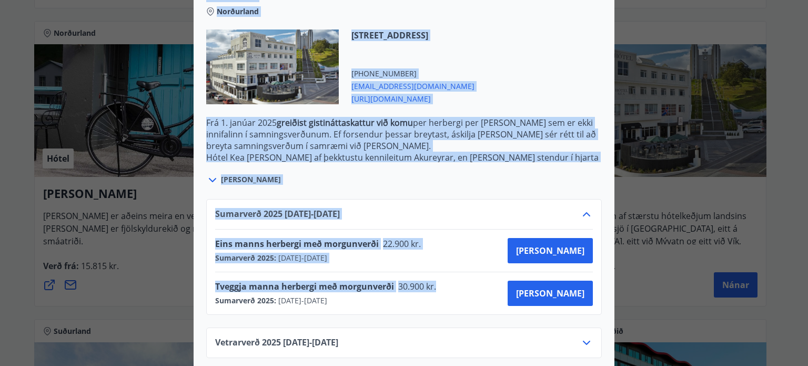
drag, startPoint x: 436, startPoint y: 275, endPoint x: 175, endPoint y: 222, distance: 265.8
click at [175, 222] on div "Keahótel Fyrir bókanir og frekari upplýsingar vinsamlegast sendið póst á netfan…" at bounding box center [404, 183] width 808 height 366
click at [490, 186] on div "Sumarverð [PHONE_NUMBER][DATE] - [DATE] Eins [PERSON_NAME] herbergi með morgunv…" at bounding box center [404, 272] width 421 height 172
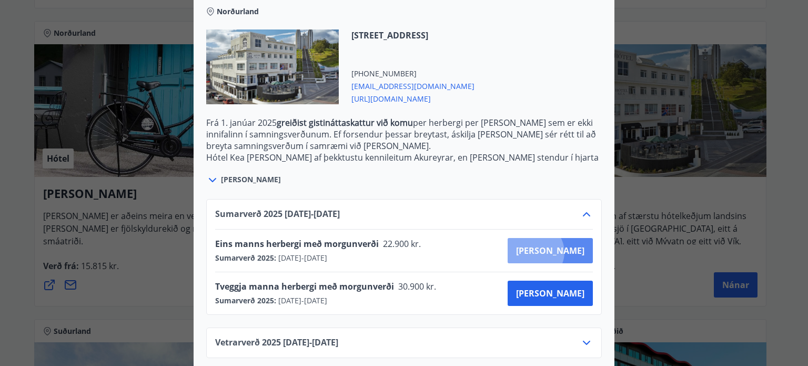
click at [572, 245] on span "[PERSON_NAME]" at bounding box center [550, 251] width 68 height 12
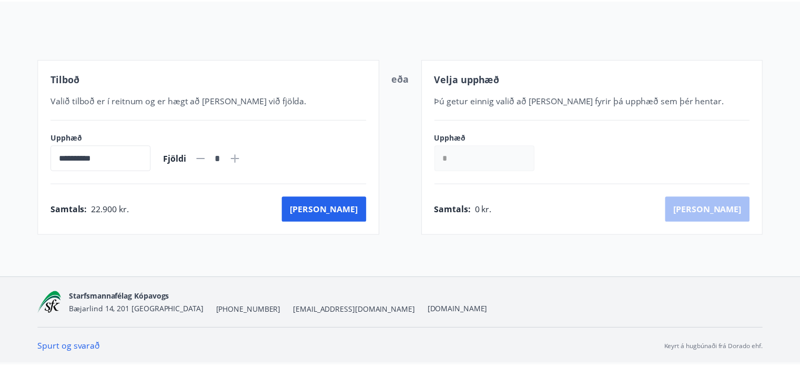
scroll to position [107, 0]
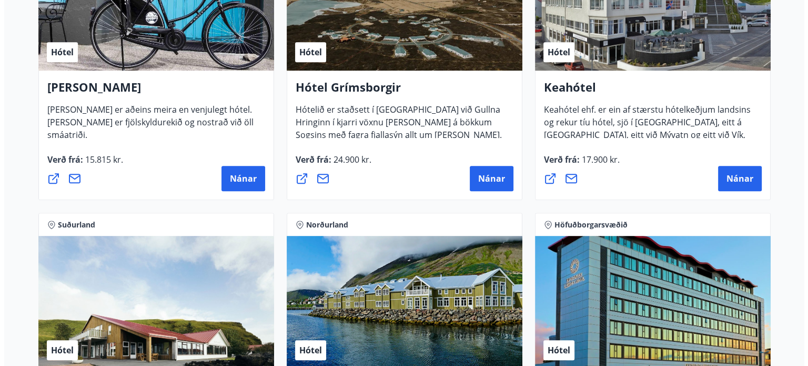
scroll to position [585, 0]
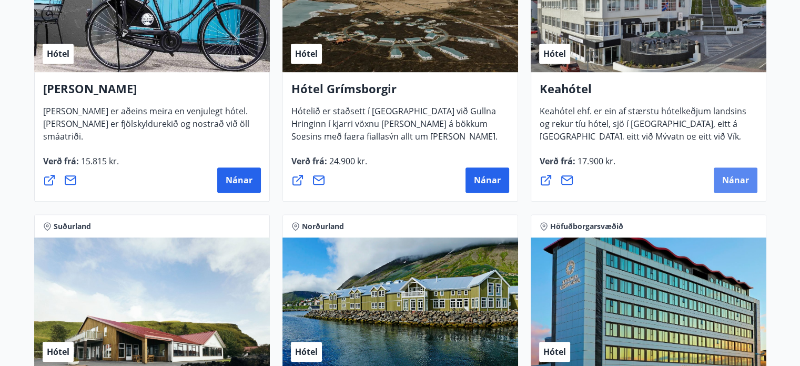
click at [737, 185] on span "Nánar" at bounding box center [735, 180] width 27 height 12
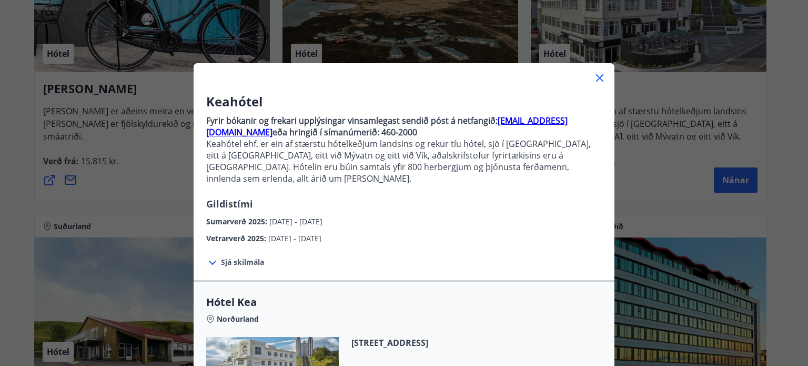
scroll to position [222, 0]
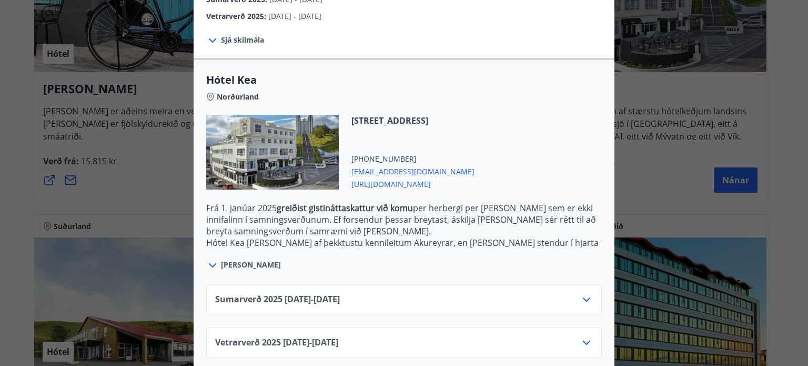
click at [589, 293] on icon at bounding box center [586, 299] width 13 height 13
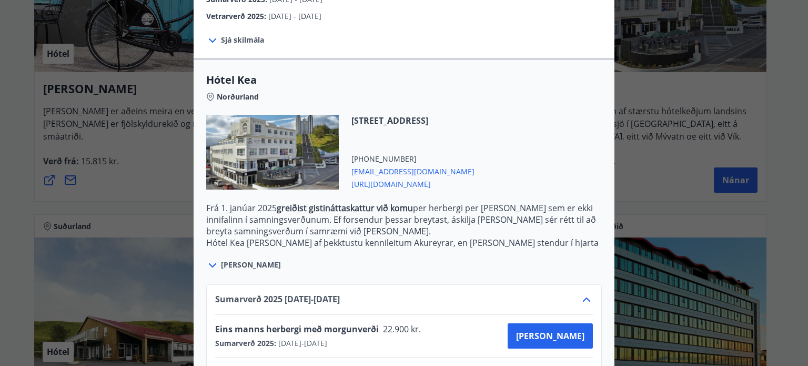
scroll to position [307, 0]
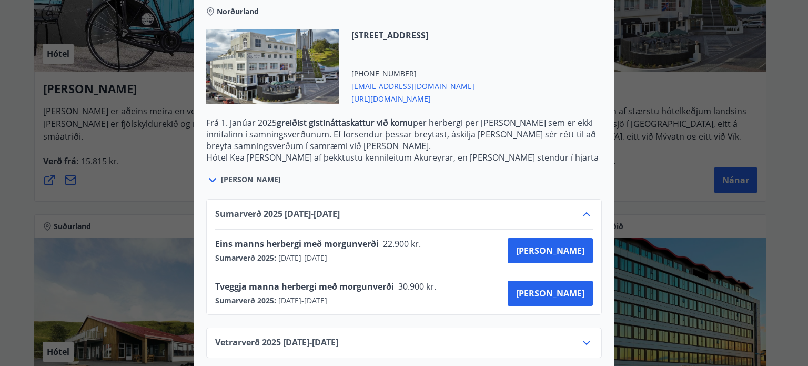
click at [404, 280] on span "30.900 kr." at bounding box center [416, 286] width 45 height 12
click at [468, 297] on div "Tveggja manna herbergi með morgunverði 30.900 kr. Sumarverð 2025 : [DATE] - [DA…" at bounding box center [404, 293] width 378 height 42
click at [570, 280] on button "[PERSON_NAME]" at bounding box center [550, 292] width 85 height 25
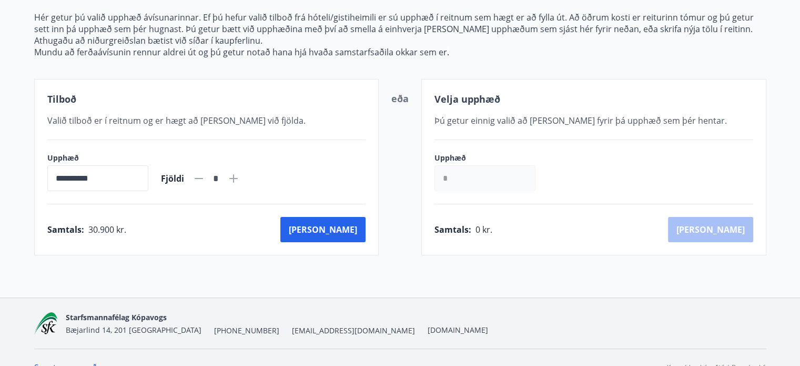
scroll to position [135, 0]
click at [500, 125] on span "Þú getur einnig valið að [PERSON_NAME] fyrir þá upphæð sem þér hentar." at bounding box center [581, 121] width 293 height 12
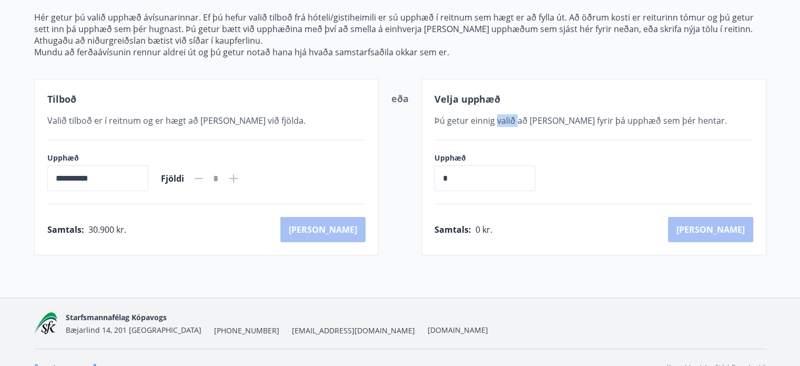
click at [500, 125] on span "Þú getur einnig valið að [PERSON_NAME] fyrir þá upphæð sem þér hentar." at bounding box center [581, 121] width 293 height 12
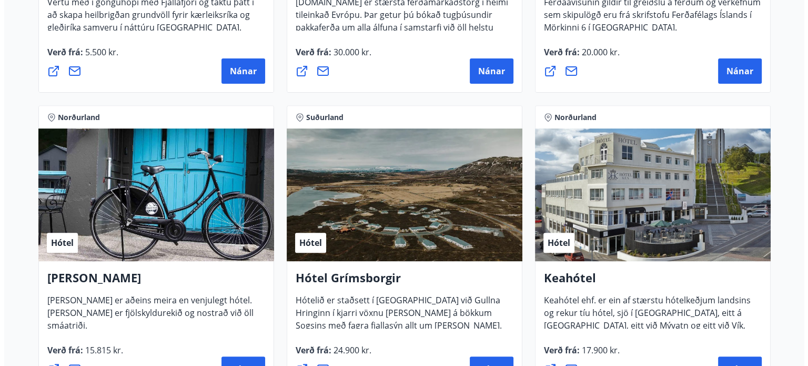
scroll to position [492, 0]
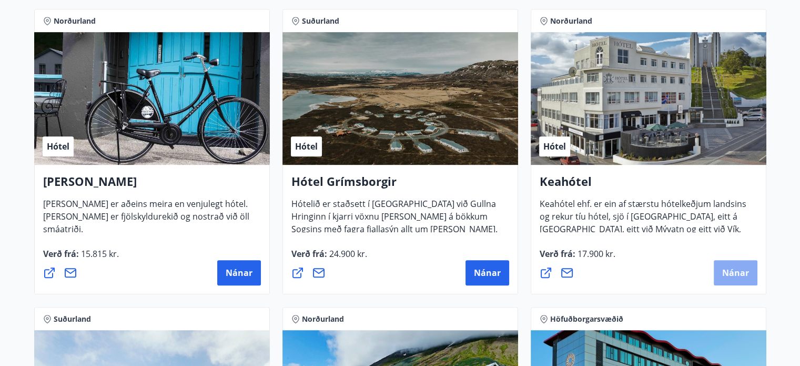
click at [720, 273] on button "Nánar" at bounding box center [736, 272] width 44 height 25
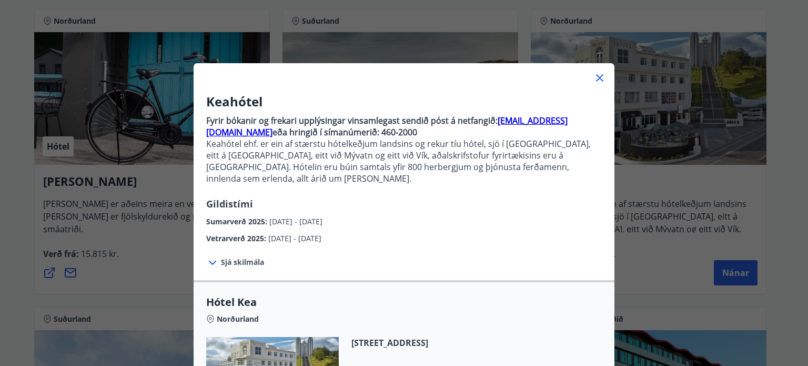
scroll to position [222, 0]
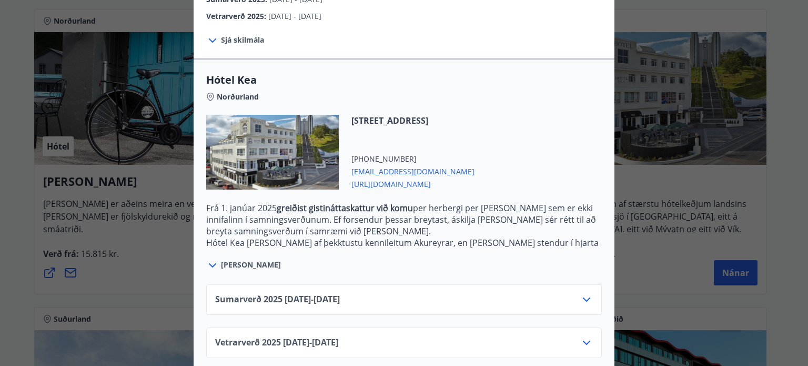
click at [583, 340] on icon at bounding box center [586, 342] width 7 height 4
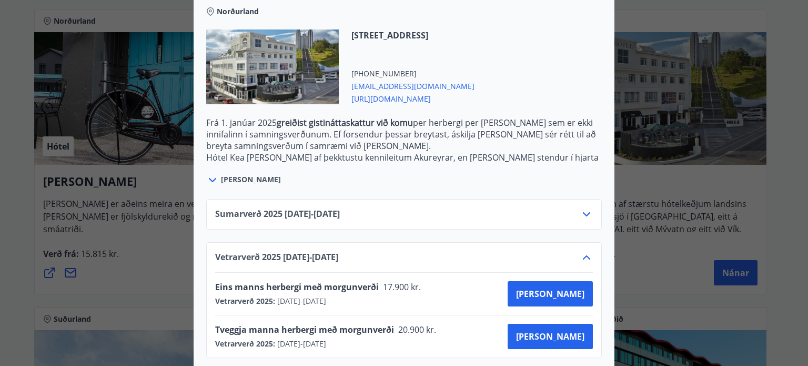
drag, startPoint x: 395, startPoint y: 332, endPoint x: 268, endPoint y: 326, distance: 126.4
click at [268, 338] on div "Vetrarverð 2025 : [DATE] - [DATE]" at bounding box center [329, 343] width 228 height 11
click at [459, 251] on div "Vetrarverð [PHONE_NUMBER][DATE] - [DATE]" at bounding box center [404, 261] width 378 height 21
click at [411, 208] on div "Sumarverð [PHONE_NUMBER][DATE] - [DATE]" at bounding box center [404, 218] width 378 height 21
click at [585, 208] on icon at bounding box center [586, 214] width 13 height 13
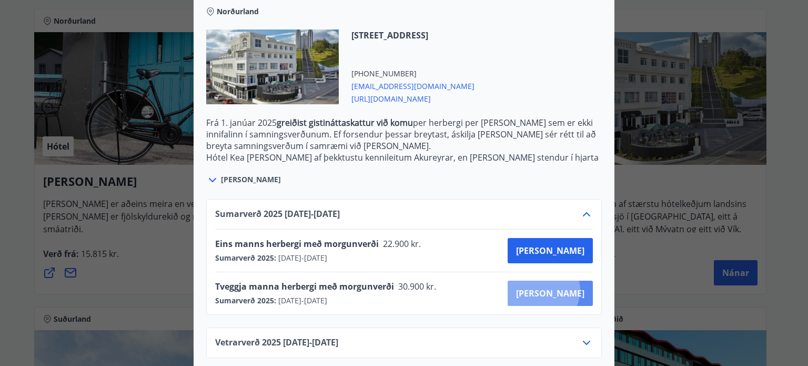
click at [580, 287] on span "[PERSON_NAME]" at bounding box center [550, 293] width 68 height 12
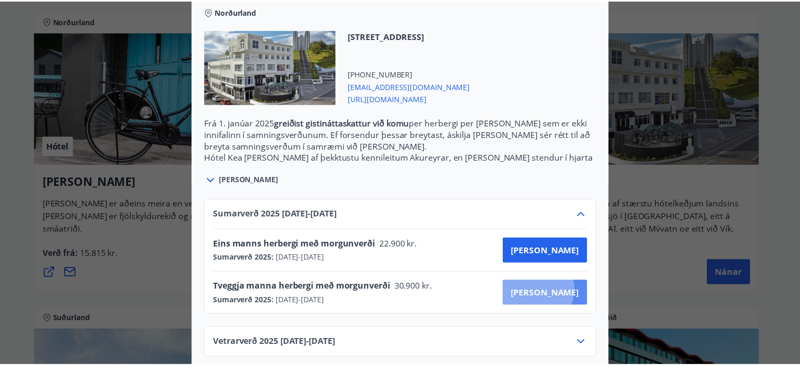
scroll to position [107, 0]
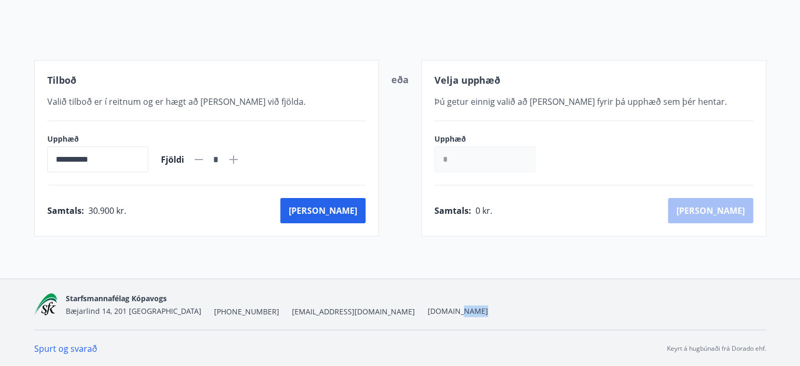
click at [580, 278] on div "**********" at bounding box center [400, 129] width 800 height 473
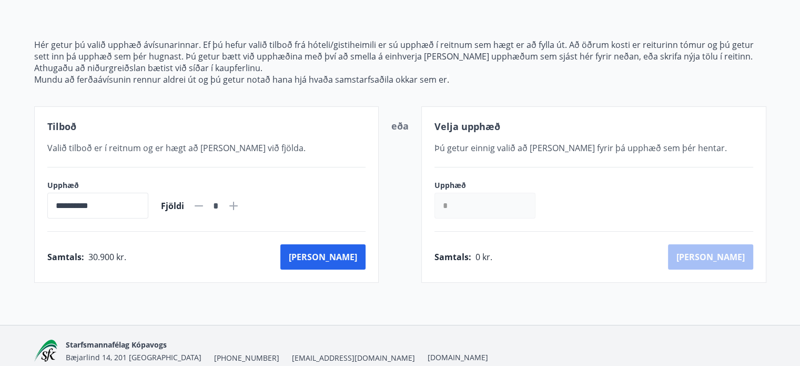
click at [537, 66] on p "Athugaðu að niðurgreiðslan bætist við síðar í kaupferlinu." at bounding box center [400, 68] width 732 height 12
click at [354, 39] on p "Hér getur þú valið upphæð ávísunarinnar. Ef þú hefur valið tilboð frá hóteli/gi…" at bounding box center [400, 50] width 732 height 23
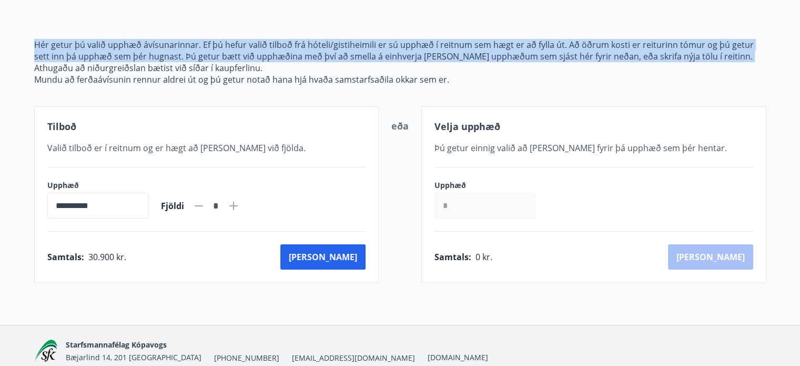
click at [354, 39] on p "Hér getur þú valið upphæð ávísunarinnar. Ef þú hefur valið tilboð frá hóteli/gi…" at bounding box center [400, 50] width 732 height 23
click at [352, 56] on p "Hér getur þú valið upphæð ávísunarinnar. Ef þú hefur valið tilboð frá hóteli/gi…" at bounding box center [400, 50] width 732 height 23
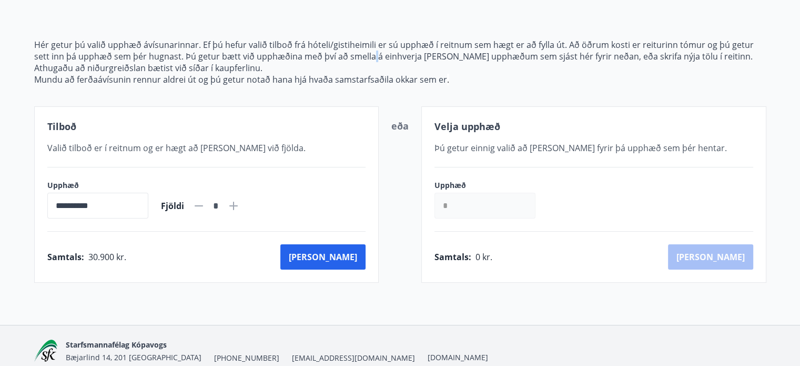
click at [352, 56] on p "Hér getur þú valið upphæð ávísunarinnar. Ef þú hefur valið tilboð frá hóteli/gi…" at bounding box center [400, 50] width 732 height 23
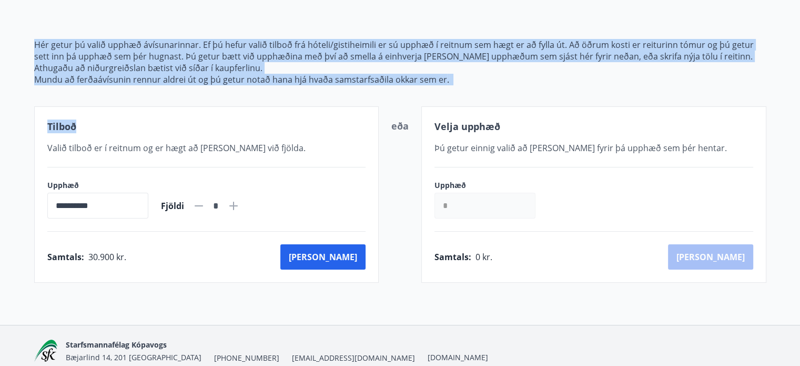
drag, startPoint x: 352, startPoint y: 56, endPoint x: 376, endPoint y: 96, distance: 46.6
click at [376, 96] on div "**********" at bounding box center [400, 148] width 732 height 269
click at [419, 82] on p "Mundu að ferðaávísunin rennur aldrei út og þú getur notað hana hjá hvaða samsta…" at bounding box center [400, 80] width 732 height 12
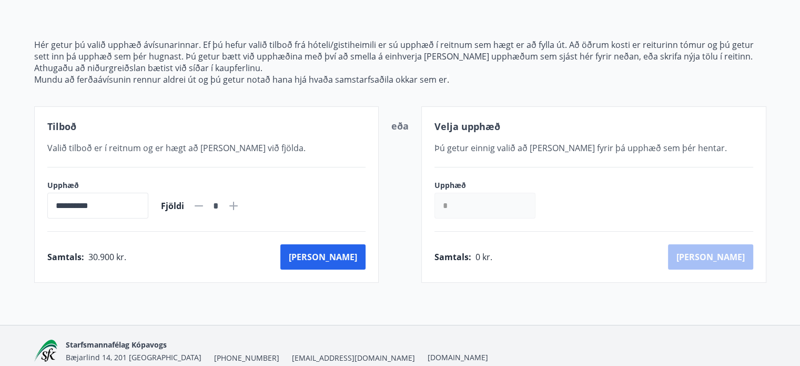
click at [279, 63] on p "Athugaðu að niðurgreiðslan bætist við síðar í kaupferlinu." at bounding box center [400, 68] width 732 height 12
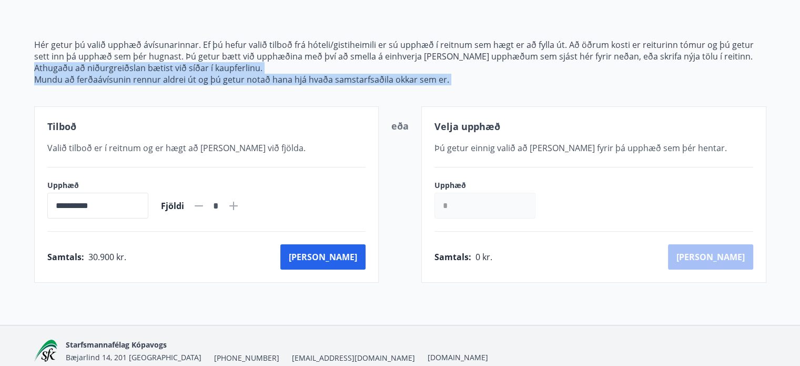
drag, startPoint x: 279, startPoint y: 63, endPoint x: 356, endPoint y: 76, distance: 77.9
click at [356, 76] on span "Hér getur þú valið upphæð ávísunarinnar. Ef þú hefur valið tilboð frá hóteli/gi…" at bounding box center [400, 62] width 732 height 46
click at [356, 76] on p "Mundu að ferðaávísunin rennur aldrei út og þú getur notað hana hjá hvaða samsta…" at bounding box center [400, 80] width 732 height 12
